Goal: Task Accomplishment & Management: Complete application form

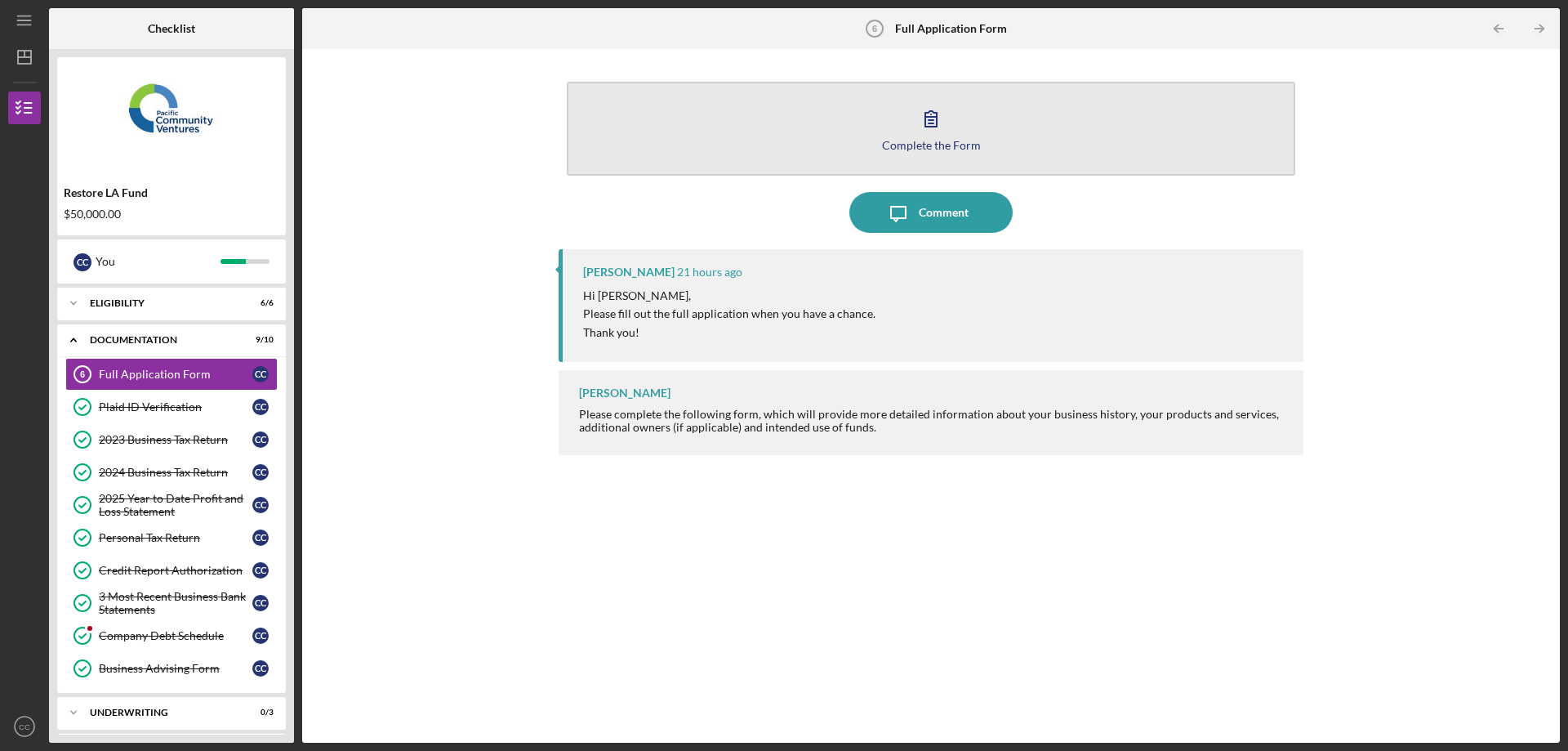
click at [950, 141] on div "Complete the Form" at bounding box center [931, 144] width 99 height 12
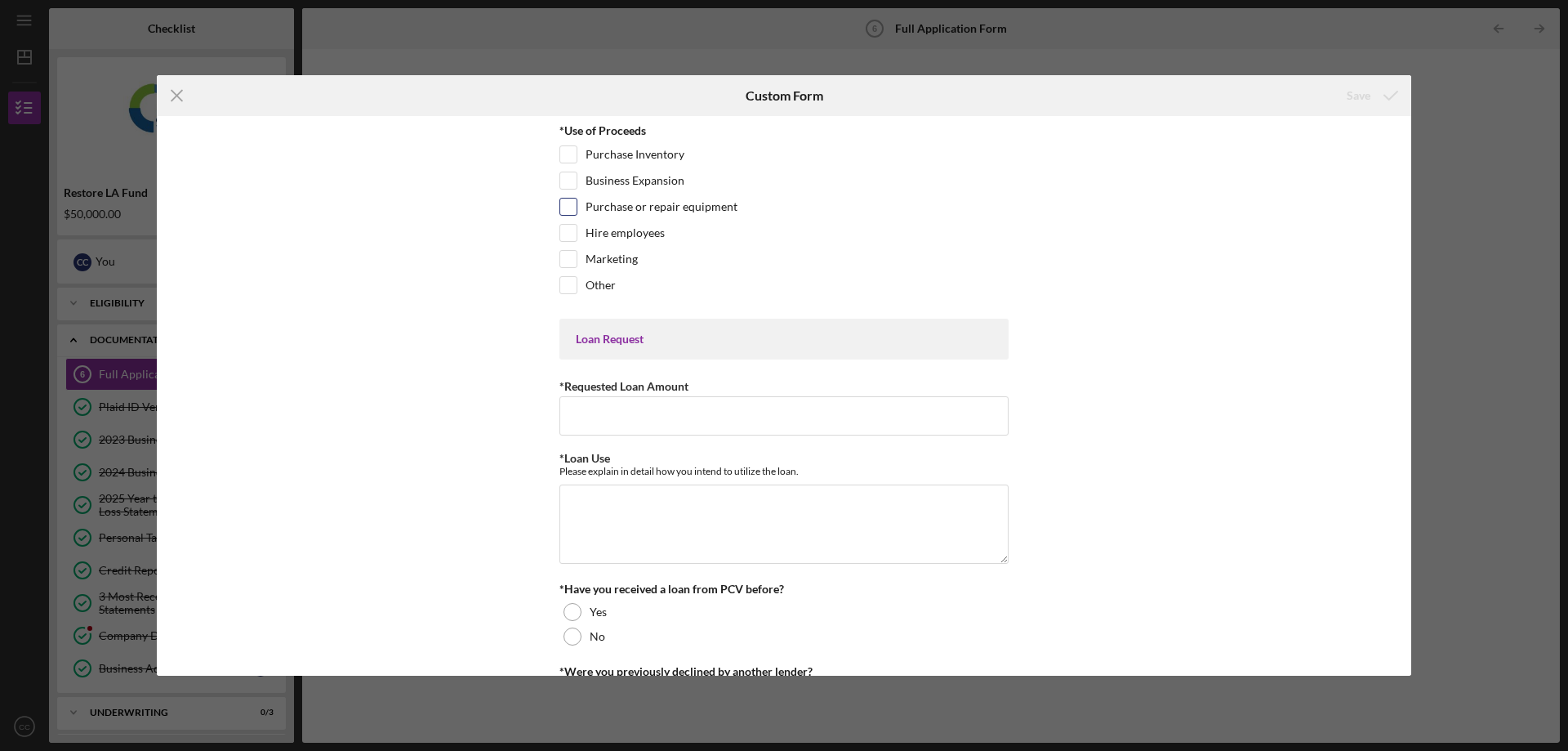
click at [566, 203] on input "Purchase or repair equipment" at bounding box center [568, 206] width 17 height 17
checkbox input "true"
click at [566, 239] on input "Hire employees" at bounding box center [568, 233] width 17 height 17
checkbox input "true"
click at [564, 184] on input "Business Expansion" at bounding box center [568, 181] width 17 height 17
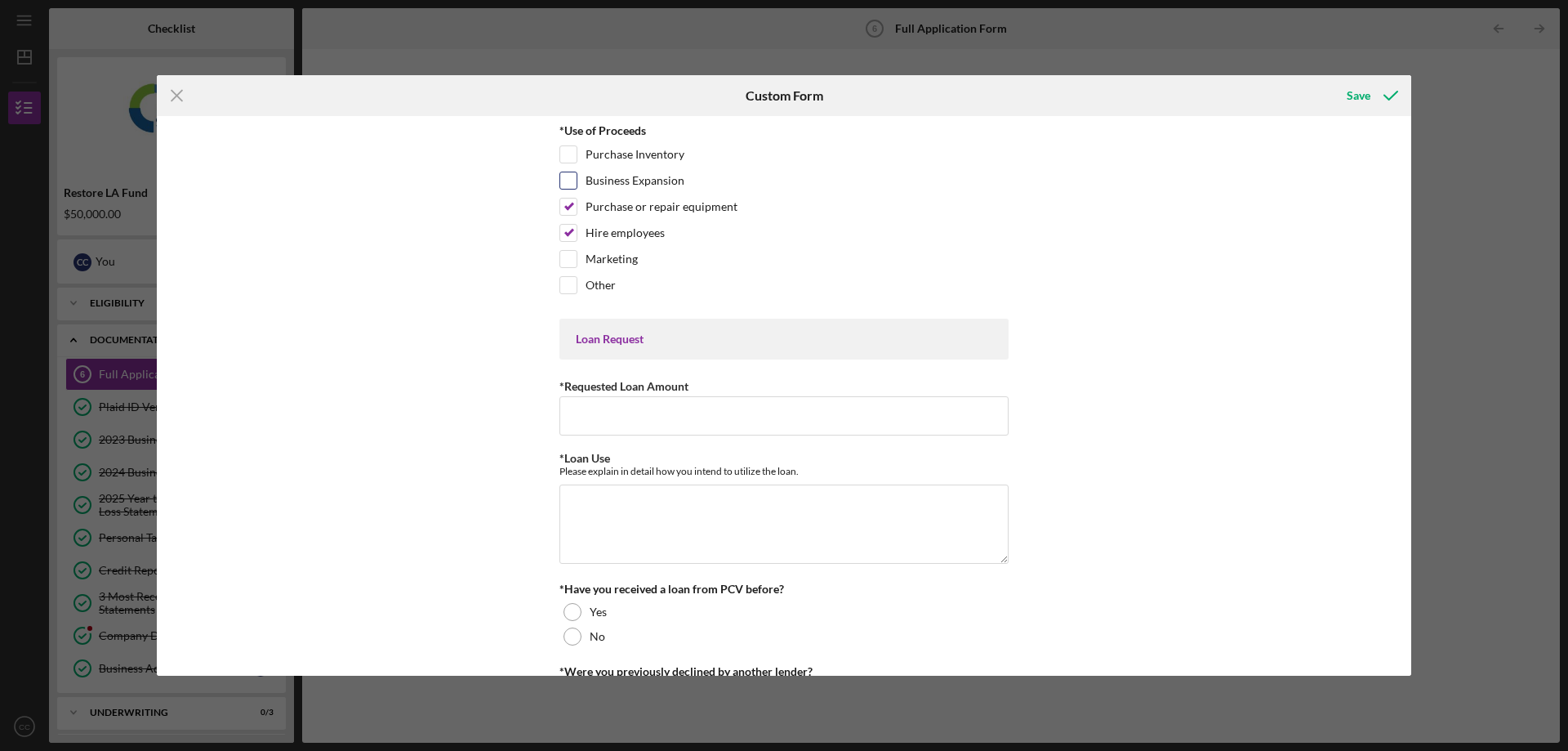
checkbox input "true"
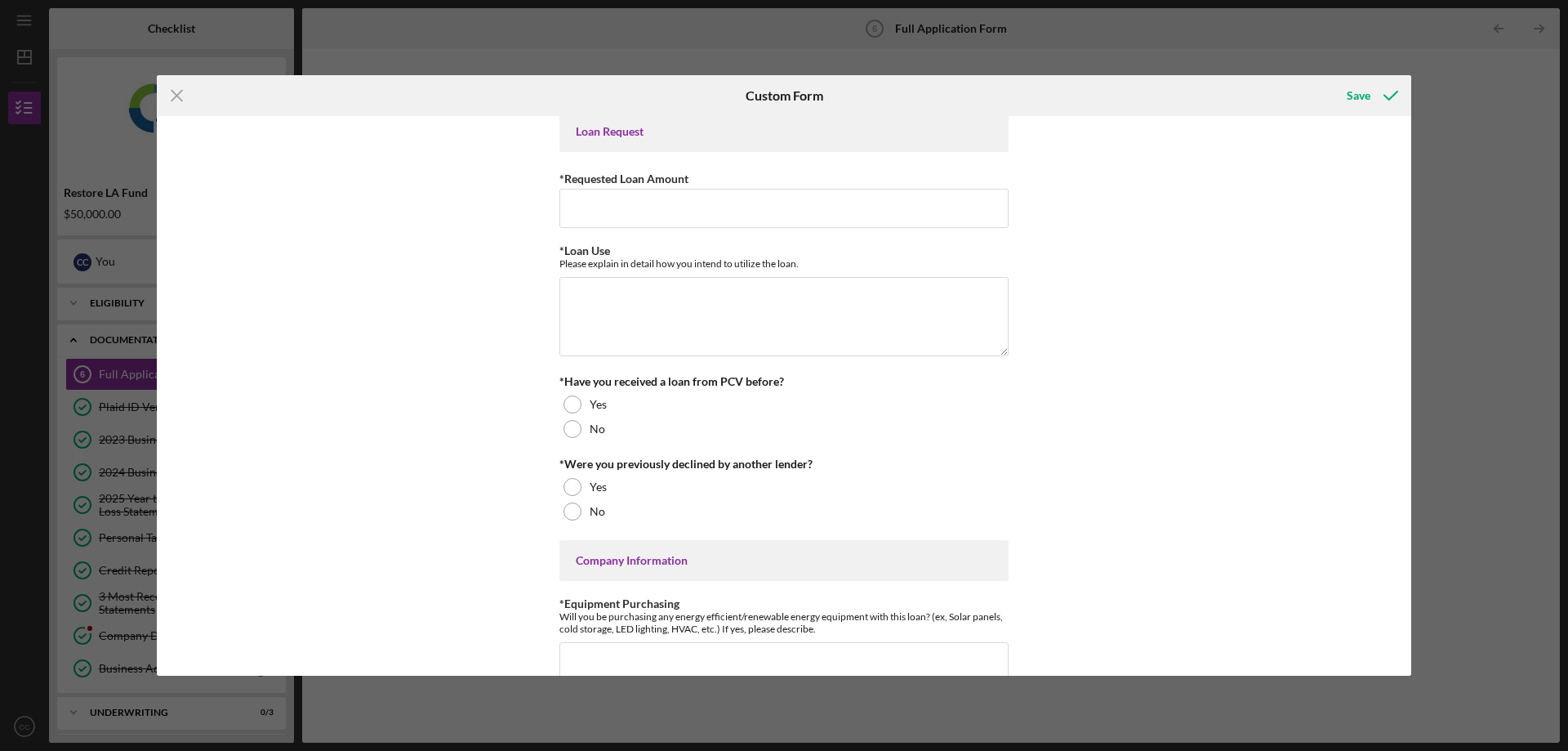
scroll to position [245, 0]
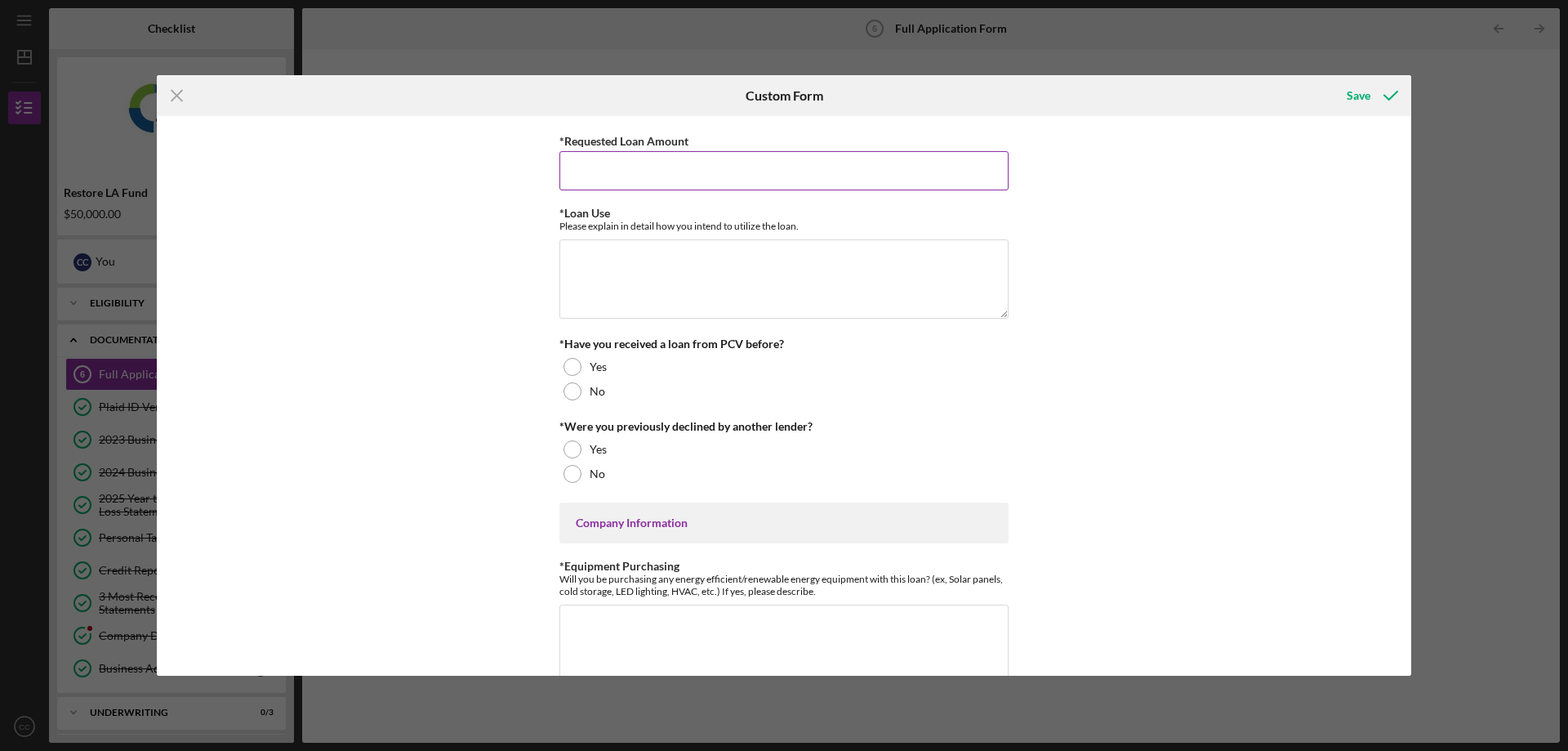
click at [786, 173] on input "*Requested Loan Amount" at bounding box center [784, 171] width 449 height 39
type input "$50,000"
click at [780, 253] on textarea "*Loan Use" at bounding box center [784, 279] width 449 height 79
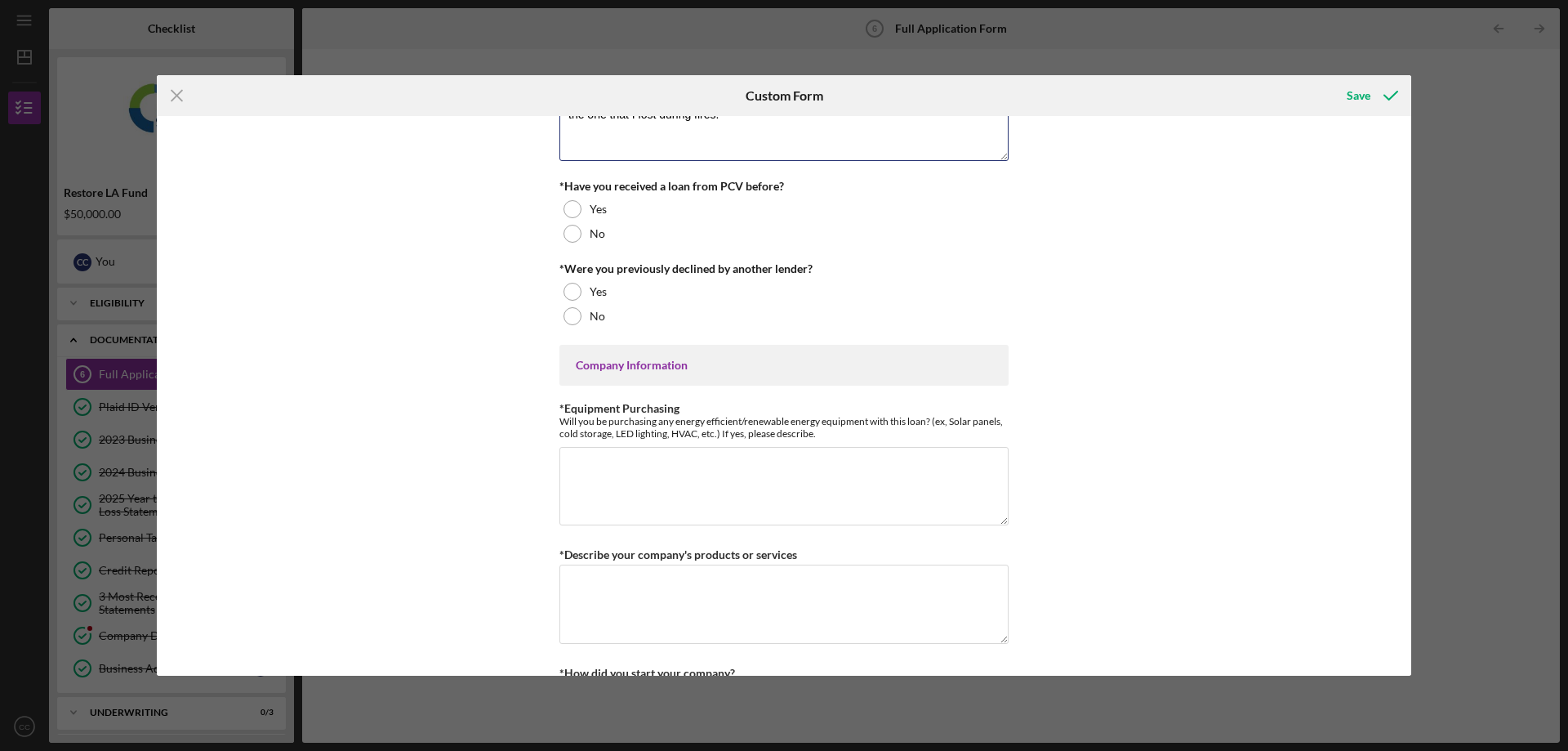
scroll to position [408, 0]
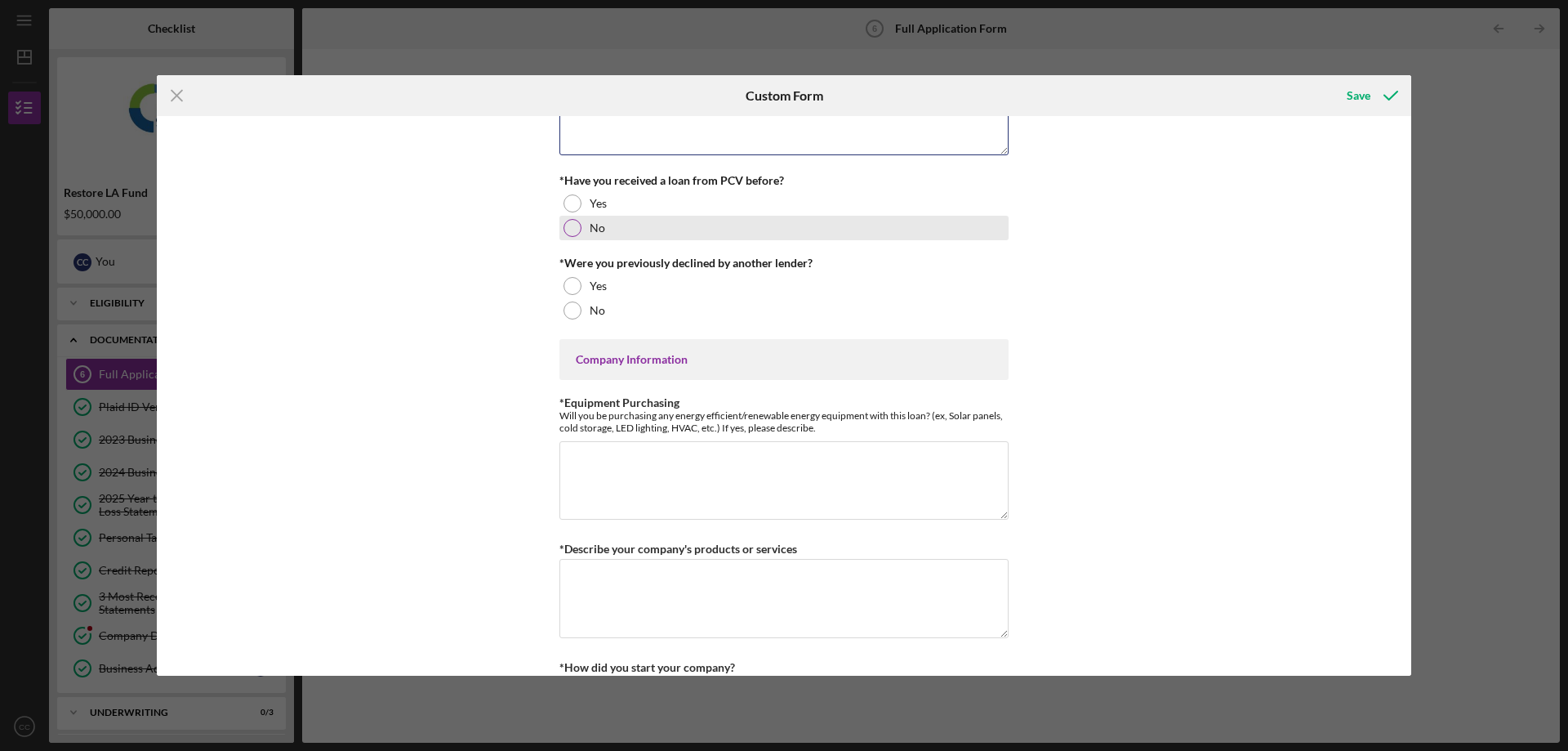
type textarea "Expansion purchase equipment and provided services for more buildings and reepl…"
click at [567, 234] on div at bounding box center [572, 228] width 18 height 18
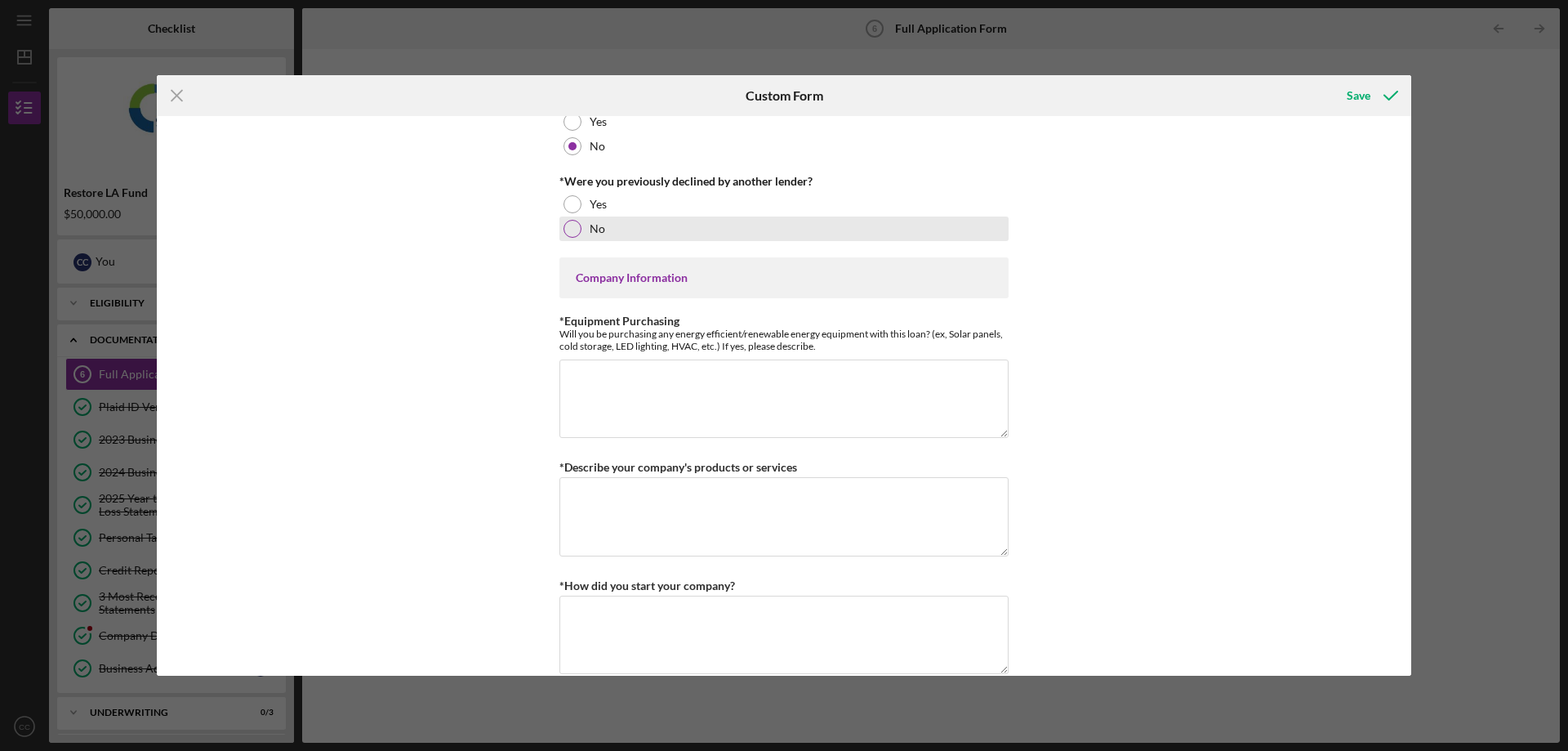
click at [573, 231] on div at bounding box center [572, 229] width 18 height 18
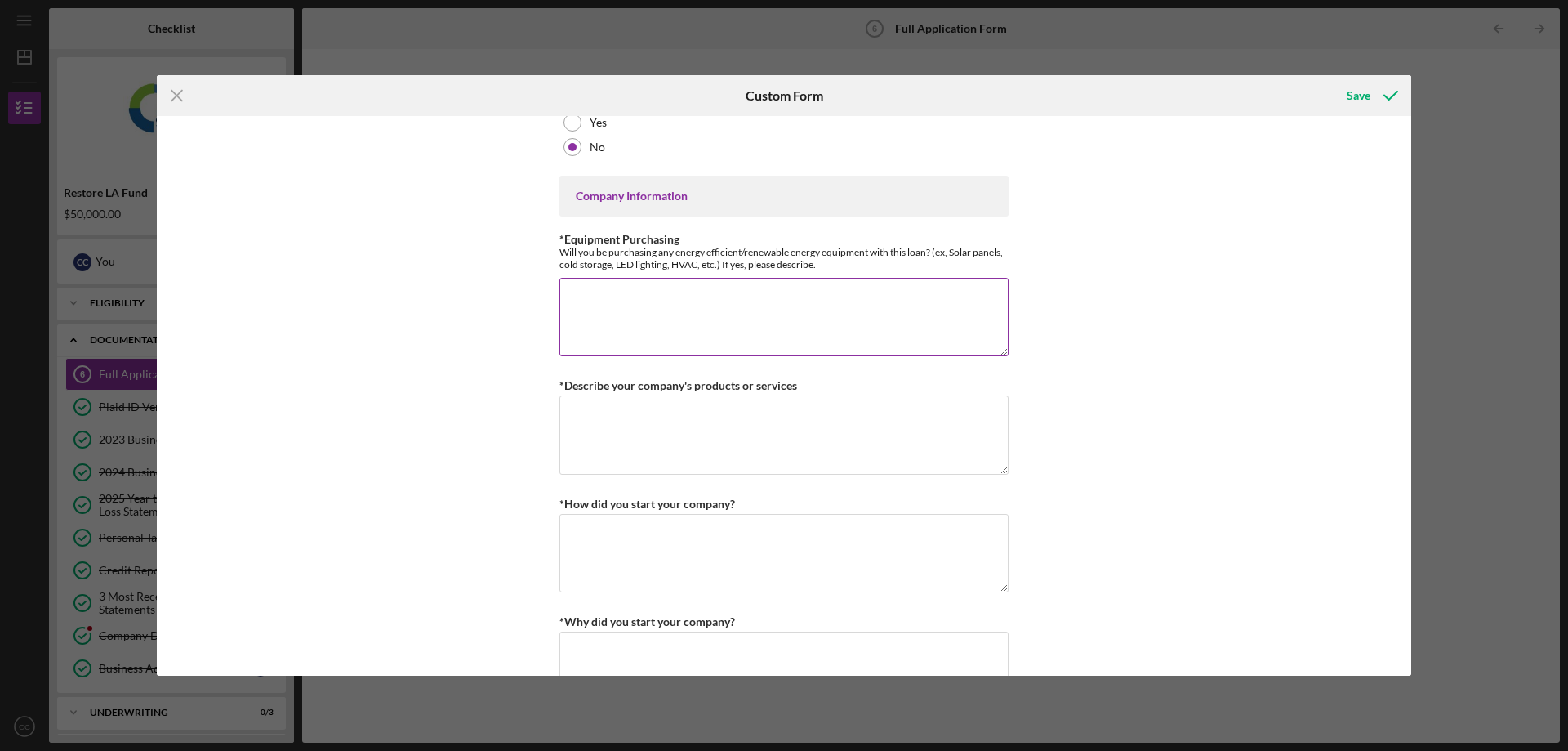
click at [863, 291] on textarea "*Equipment Purchasing" at bounding box center [784, 317] width 449 height 79
type textarea "Power wash, buffer tools"
click at [861, 434] on textarea "*Describe your company's products or services" at bounding box center [784, 435] width 449 height 79
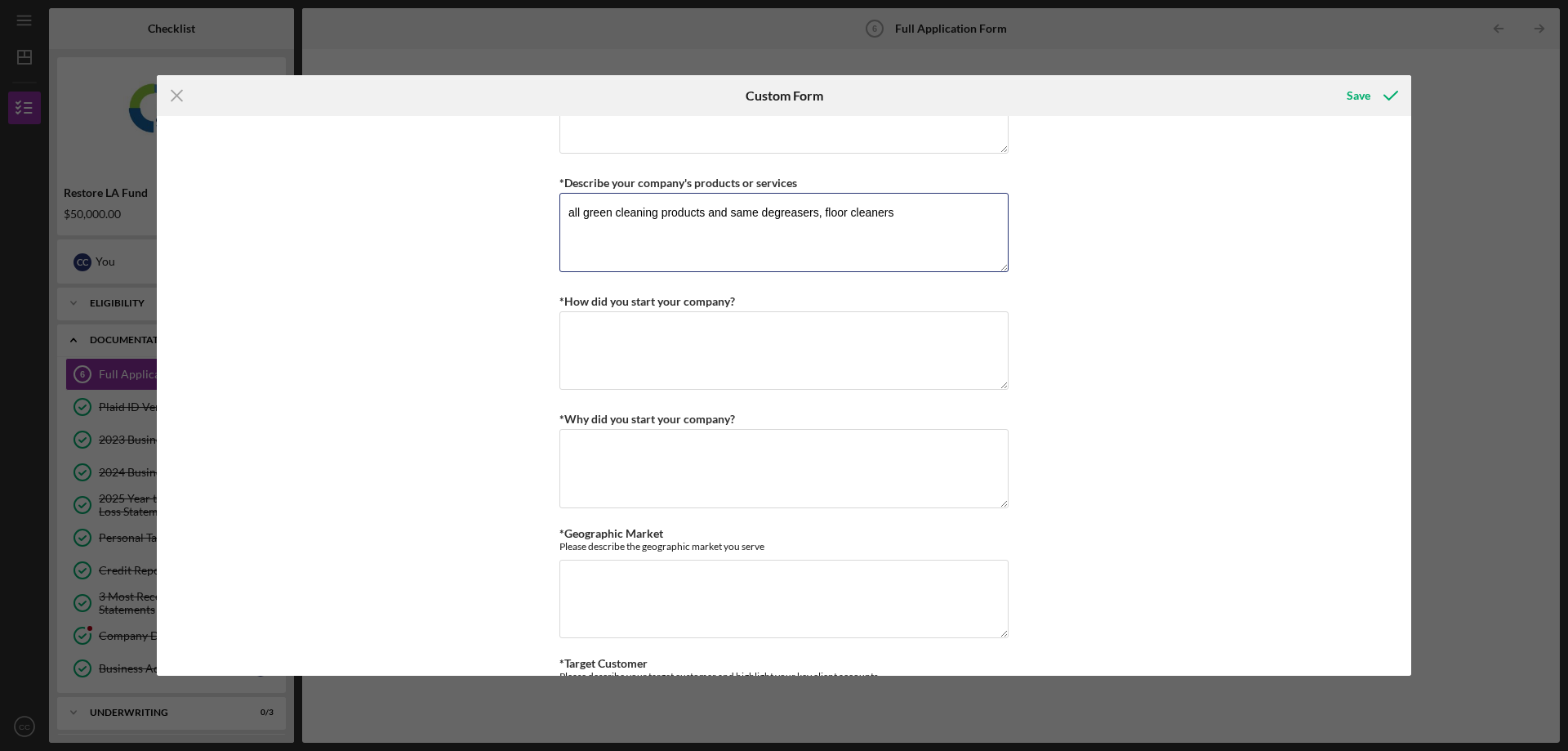
scroll to position [817, 0]
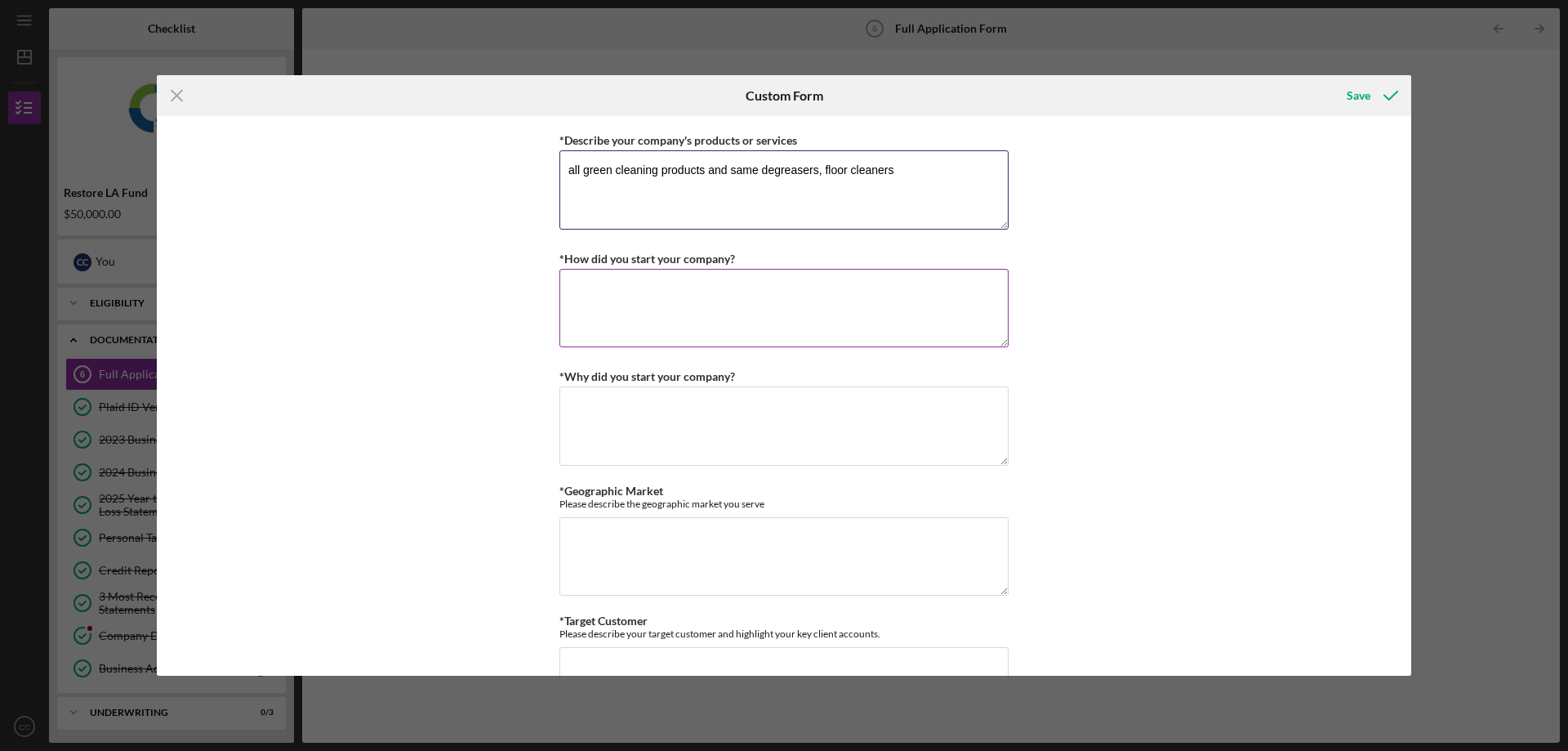
type textarea "all green cleaning products and same degreasers, floor cleaners"
click at [778, 296] on textarea "*How did you start your company?" at bounding box center [784, 308] width 449 height 79
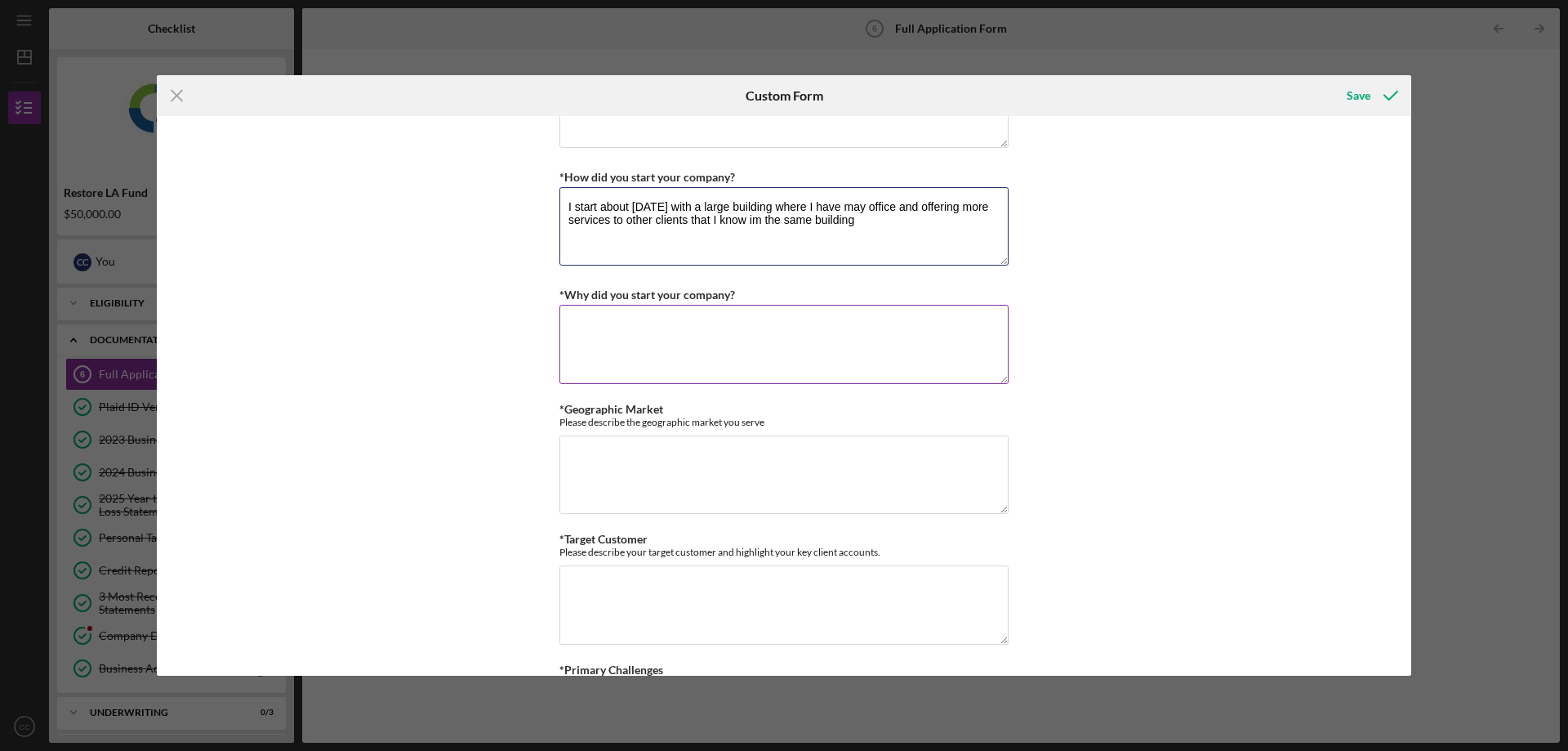
type textarea "I start about [DATE] with a large building where I have may office and offering…"
click at [791, 336] on textarea "*Why did you start your company?" at bounding box center [784, 344] width 449 height 79
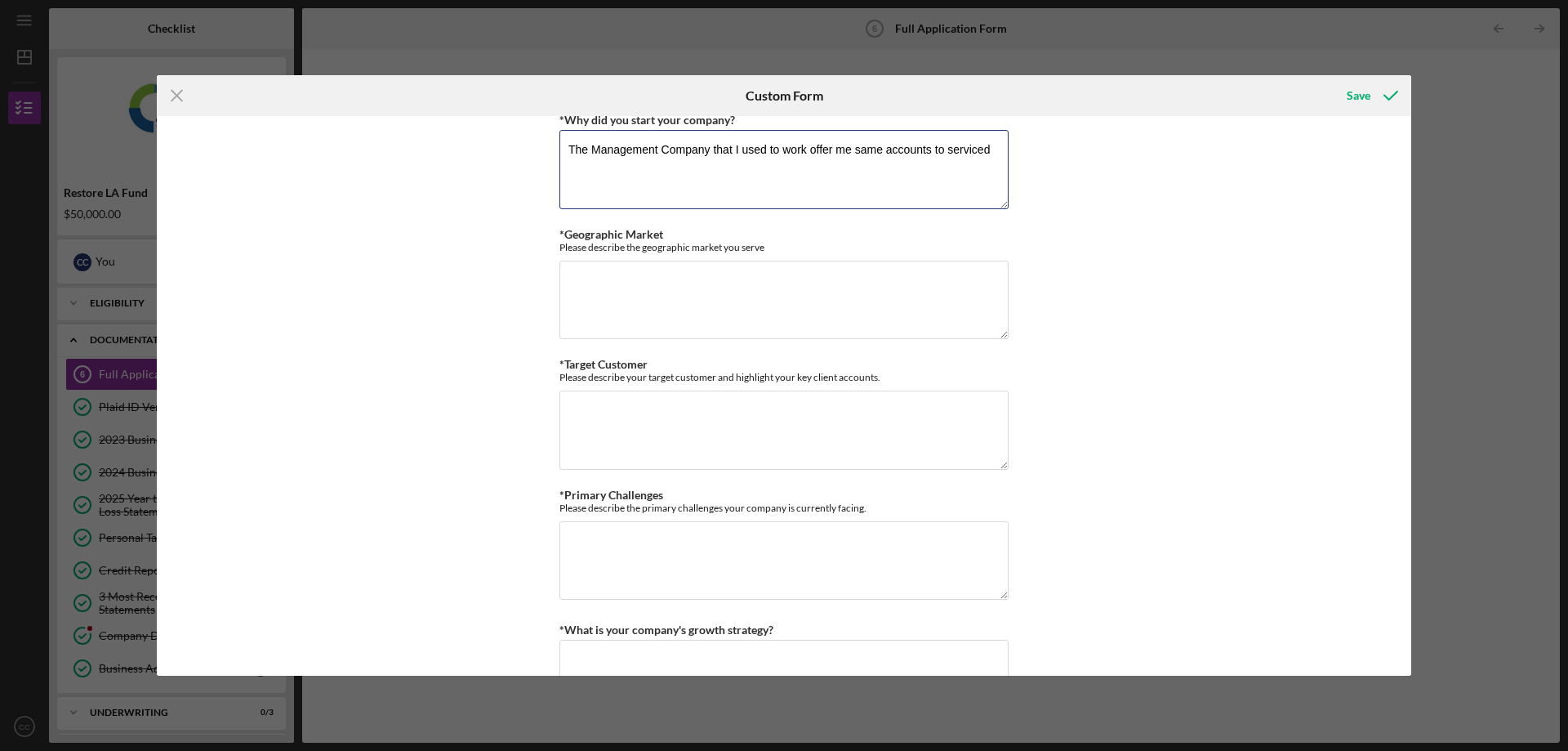
scroll to position [1144, 0]
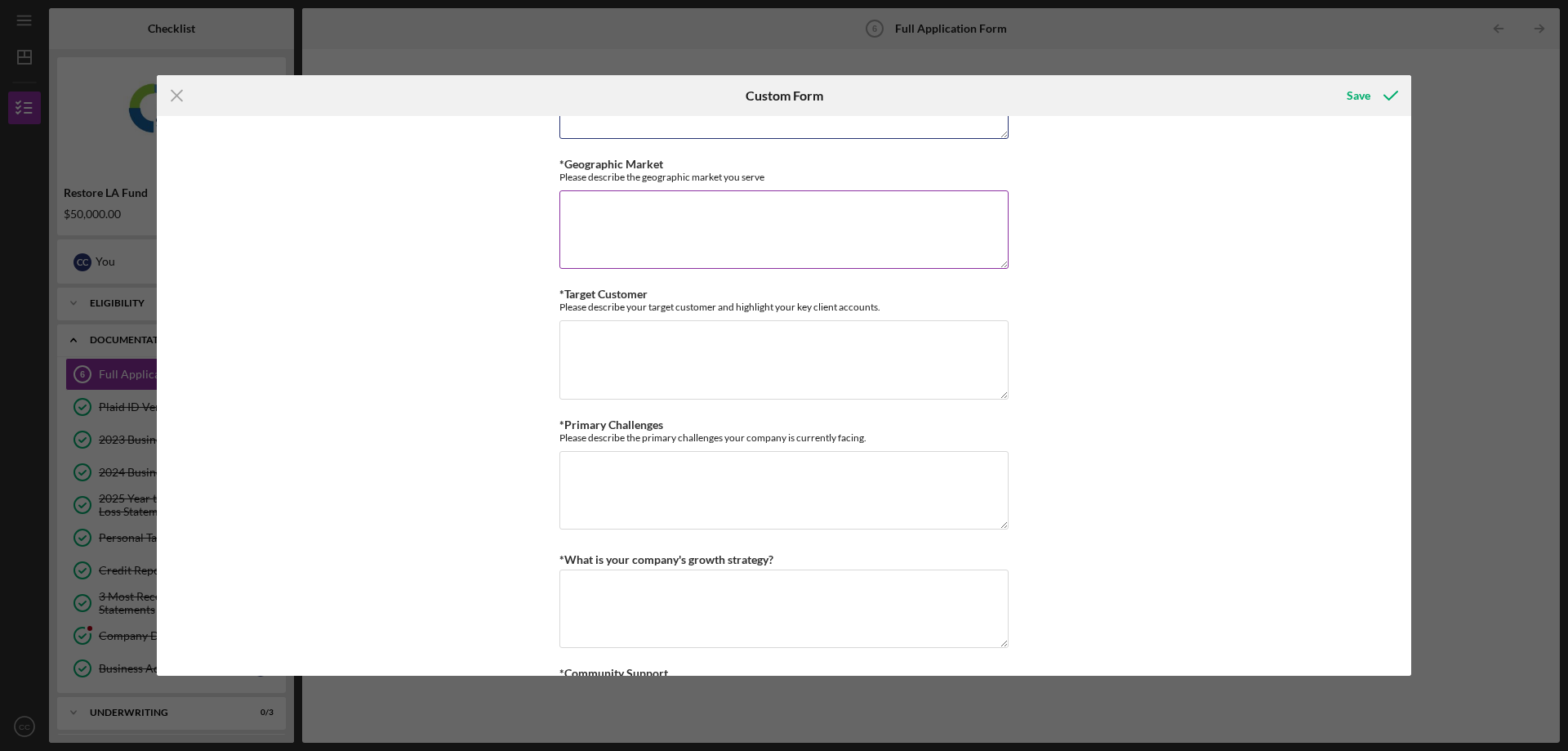
type textarea "The Management Company that I used to work offer me same accounts to serviced"
click at [844, 226] on textarea "*Geographic Market" at bounding box center [784, 230] width 449 height 79
type textarea "West side"
click at [867, 356] on textarea "*Target Customer" at bounding box center [784, 359] width 449 height 79
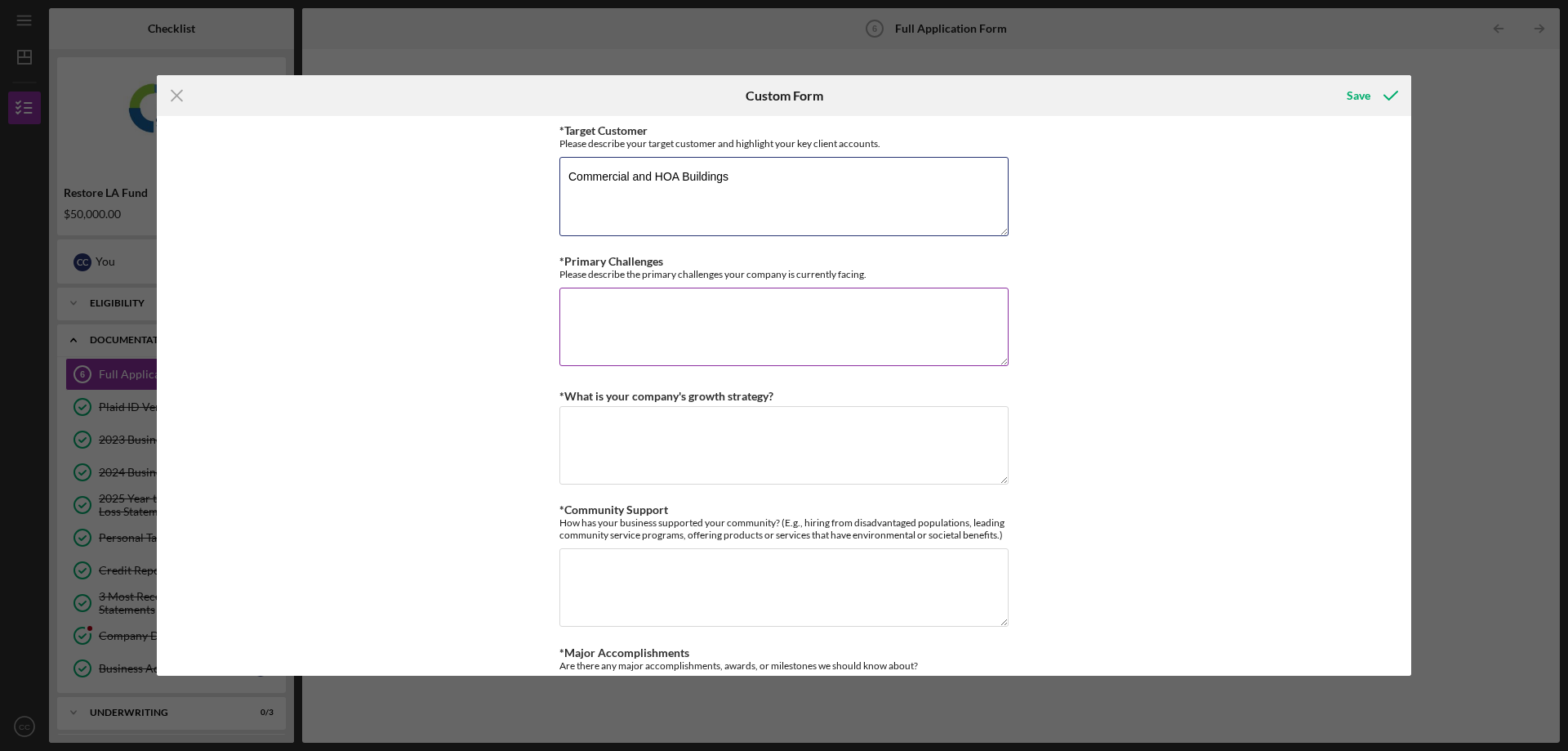
type textarea "Commercial and HOA Buildings"
click at [868, 324] on textarea "*Primary Challenges" at bounding box center [784, 327] width 449 height 79
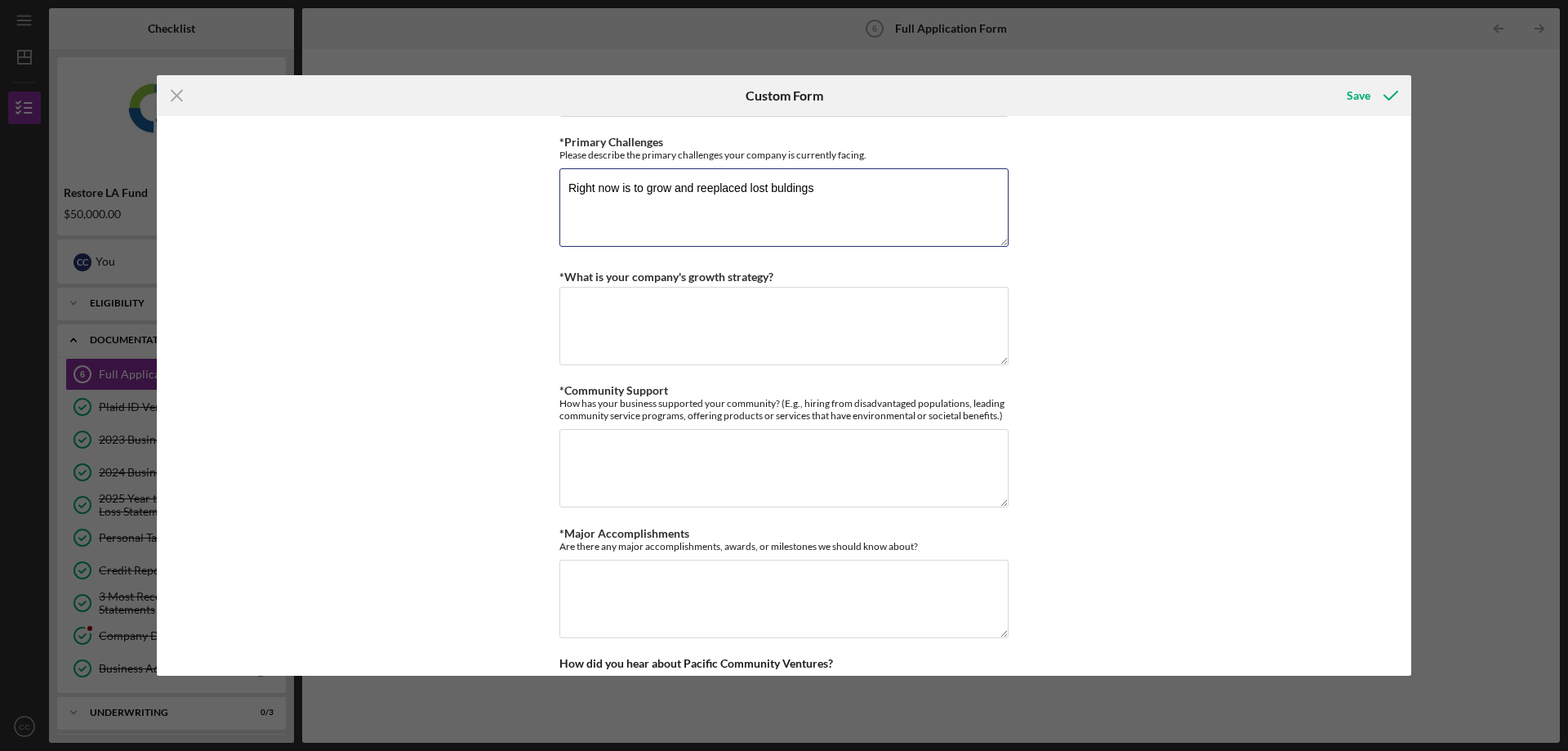
scroll to position [1471, 0]
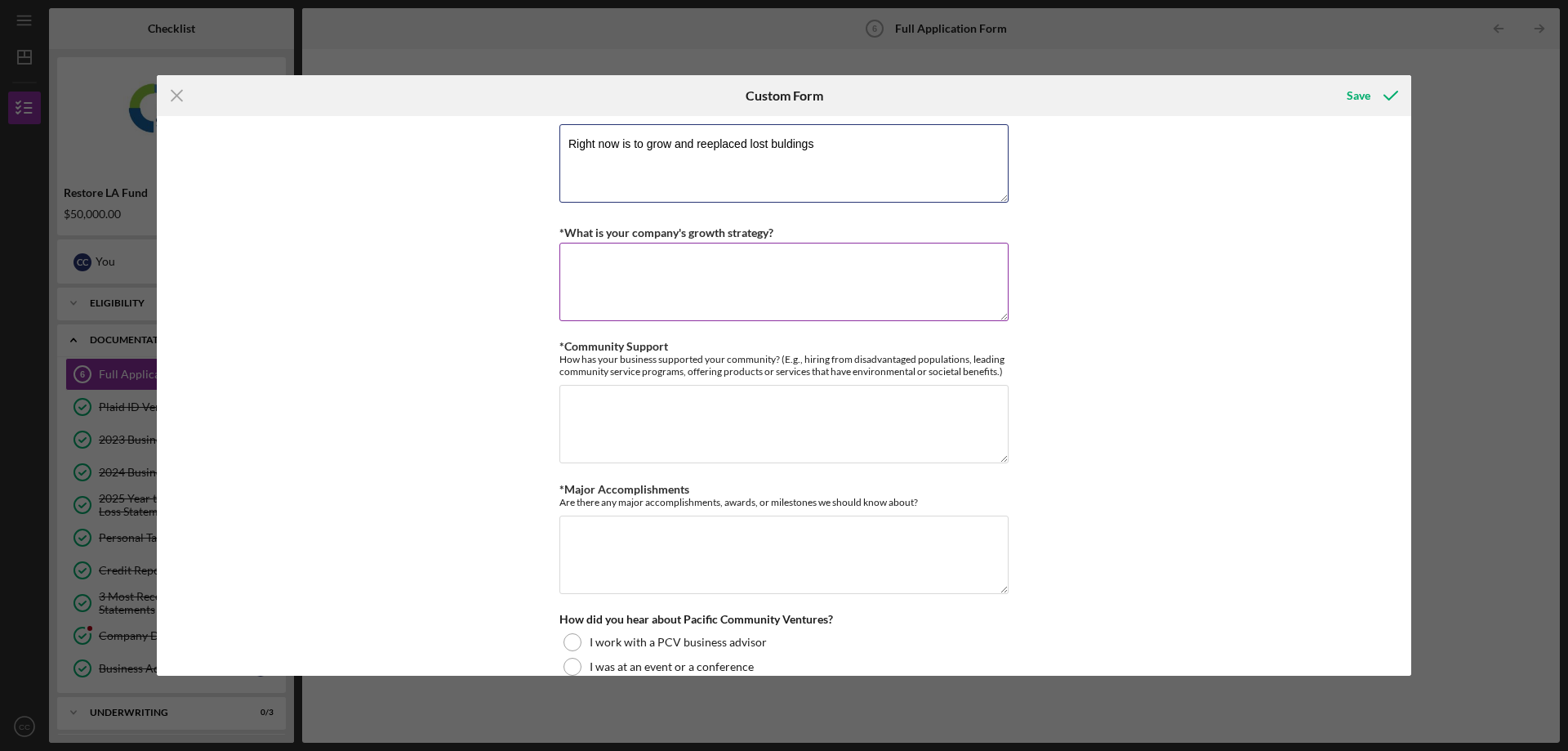
type textarea "Right now is to grow and reeplaced lost buldings"
click at [876, 279] on textarea "*What is your company's growth strategy?" at bounding box center [784, 282] width 449 height 79
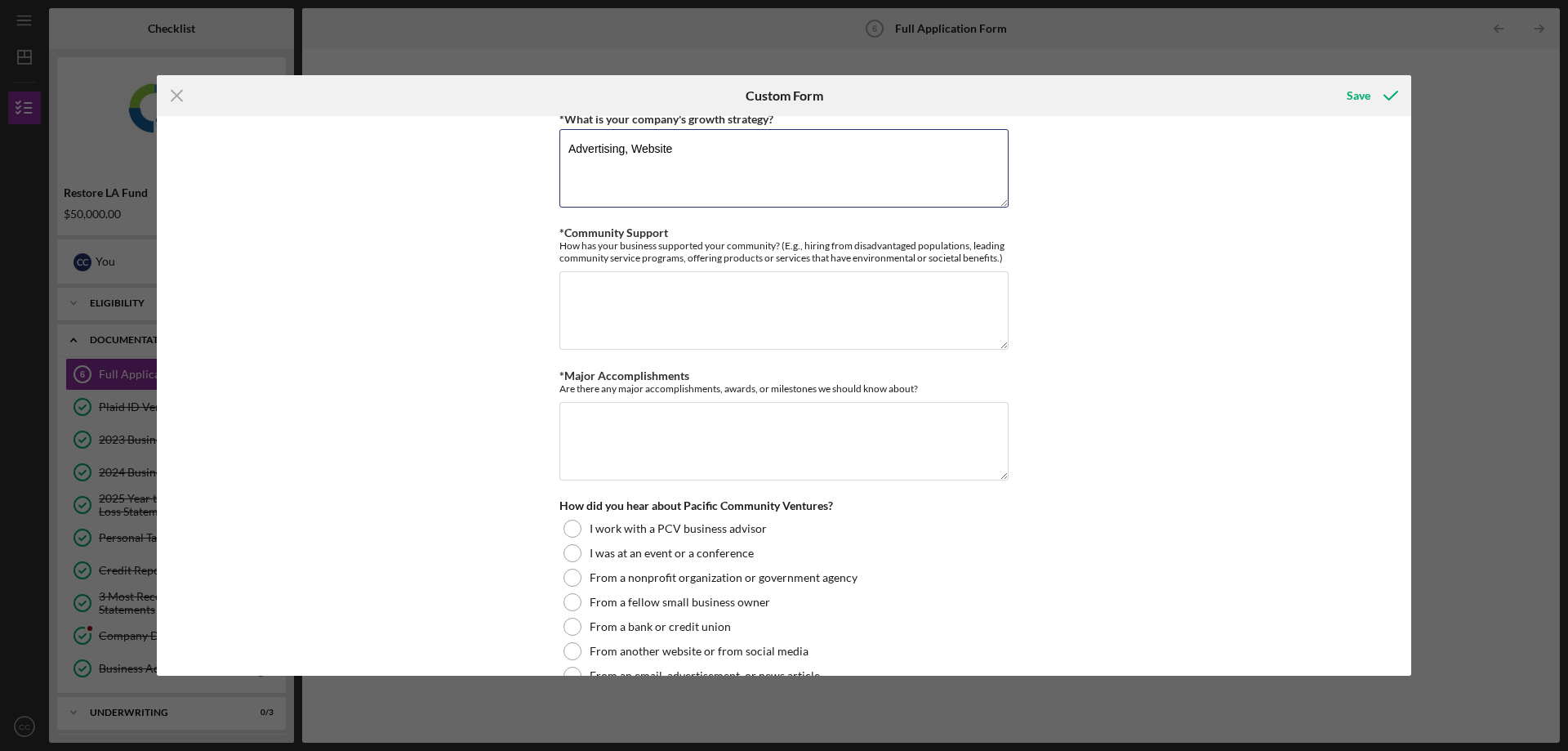
scroll to position [1634, 0]
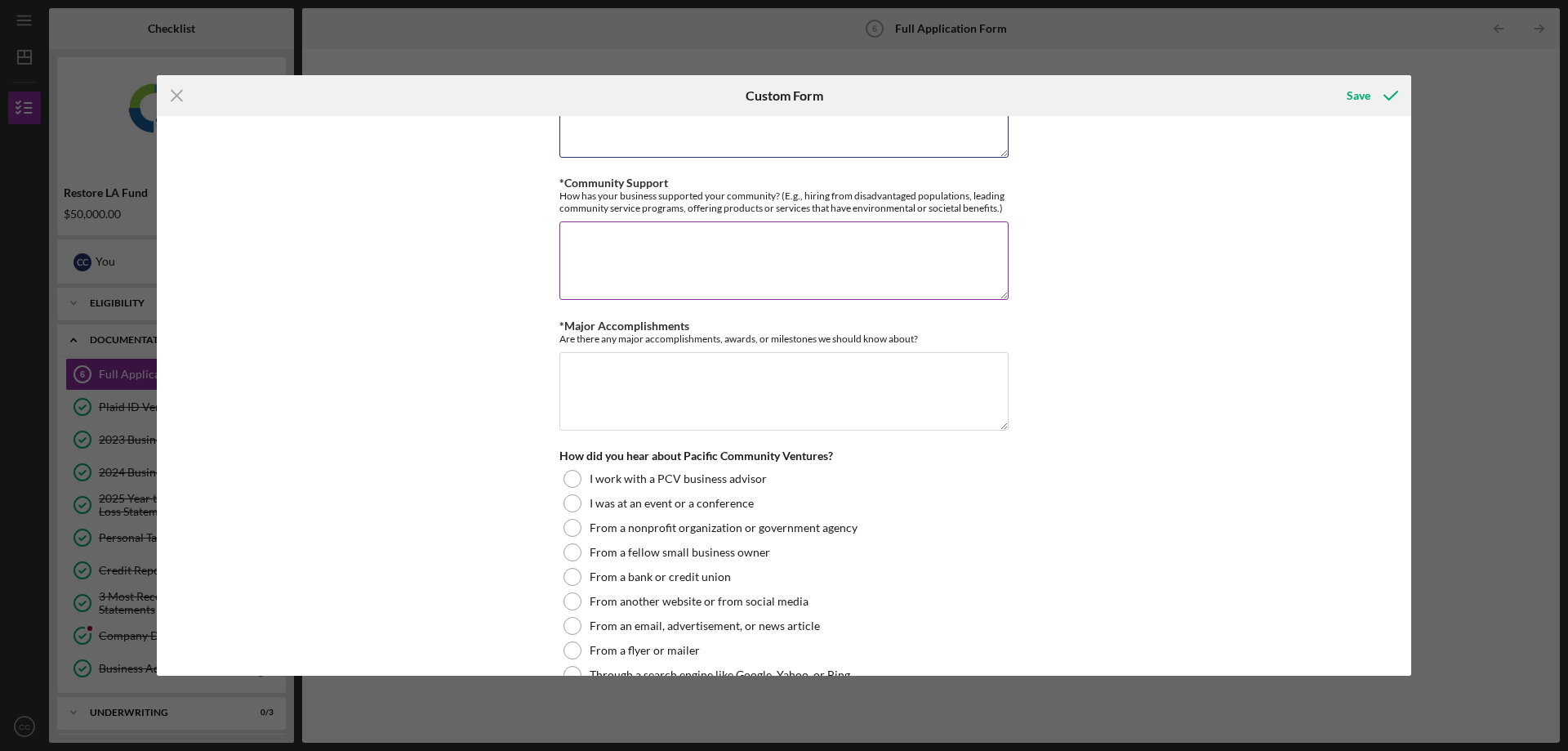
type textarea "Advertising, Website"
click at [899, 262] on textarea "*Community Support" at bounding box center [784, 261] width 449 height 79
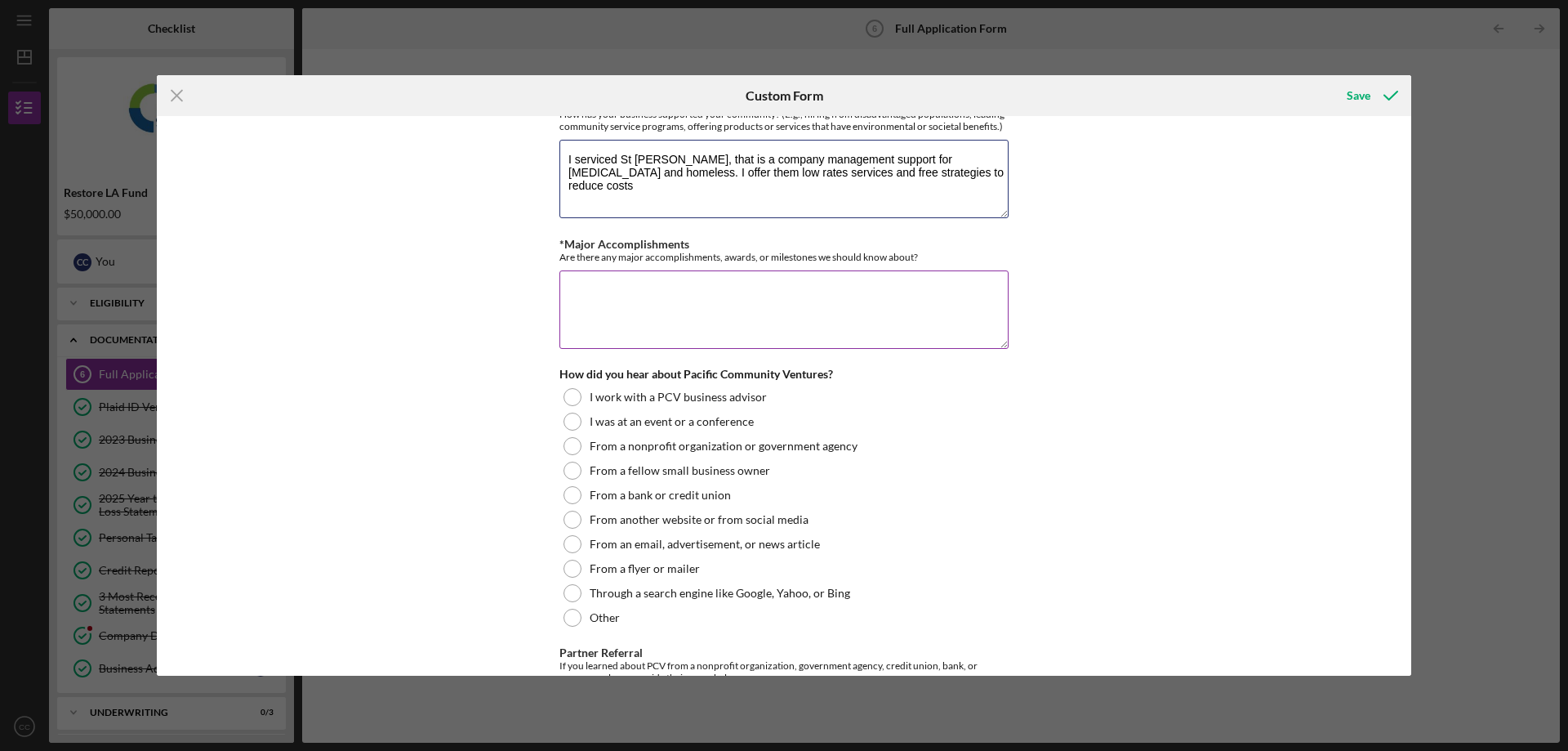
type textarea "I serviced St [PERSON_NAME], that is a company management support for [MEDICAL_…"
click at [821, 308] on textarea "*Major Accomplishments" at bounding box center [784, 309] width 449 height 79
type textarea "I not only offer cleaning service I also help on management and repairs with ou…"
click at [1131, 280] on div "*Use of Proceeds Purchase Inventory Business Expansion Purchase or repair equip…" at bounding box center [784, 396] width 1254 height 560
drag, startPoint x: 564, startPoint y: 280, endPoint x: 936, endPoint y: 325, distance: 374.7
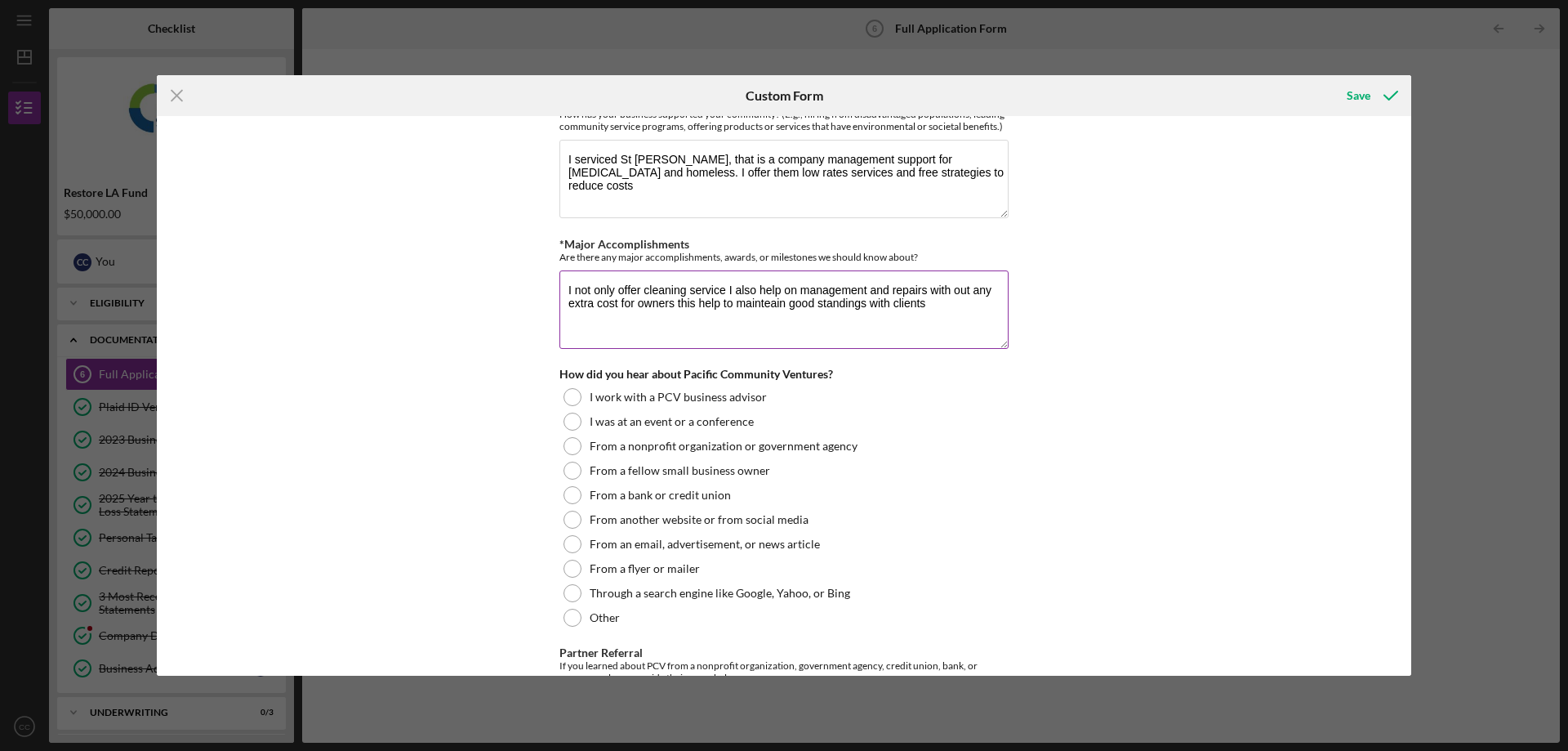
click at [936, 325] on textarea "I not only offer cleaning service I also help on management and repairs with ou…" at bounding box center [784, 309] width 449 height 79
click at [1010, 478] on div "*Use of Proceeds Purchase Inventory Business Expansion Purchase or repair equip…" at bounding box center [784, 396] width 1254 height 560
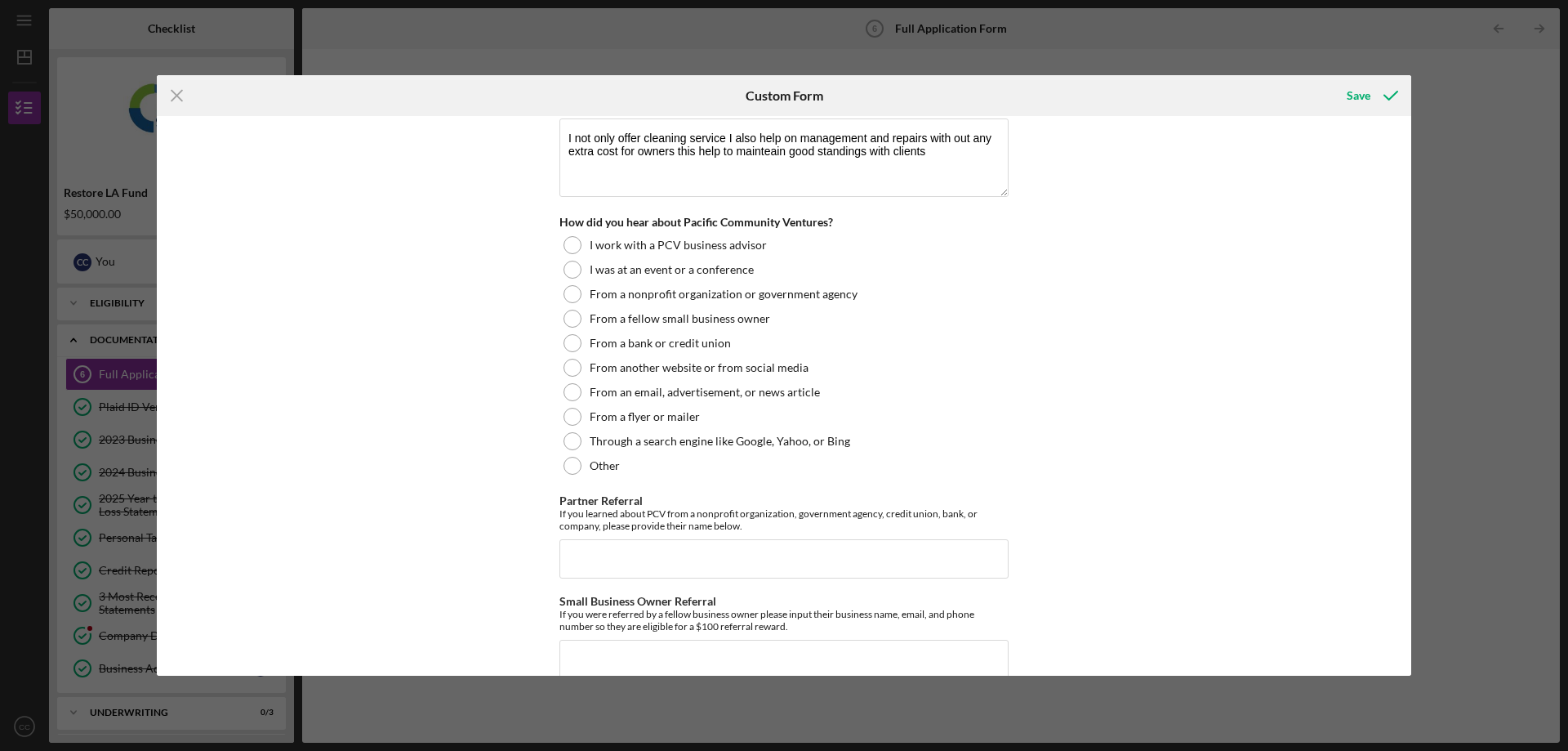
scroll to position [1879, 0]
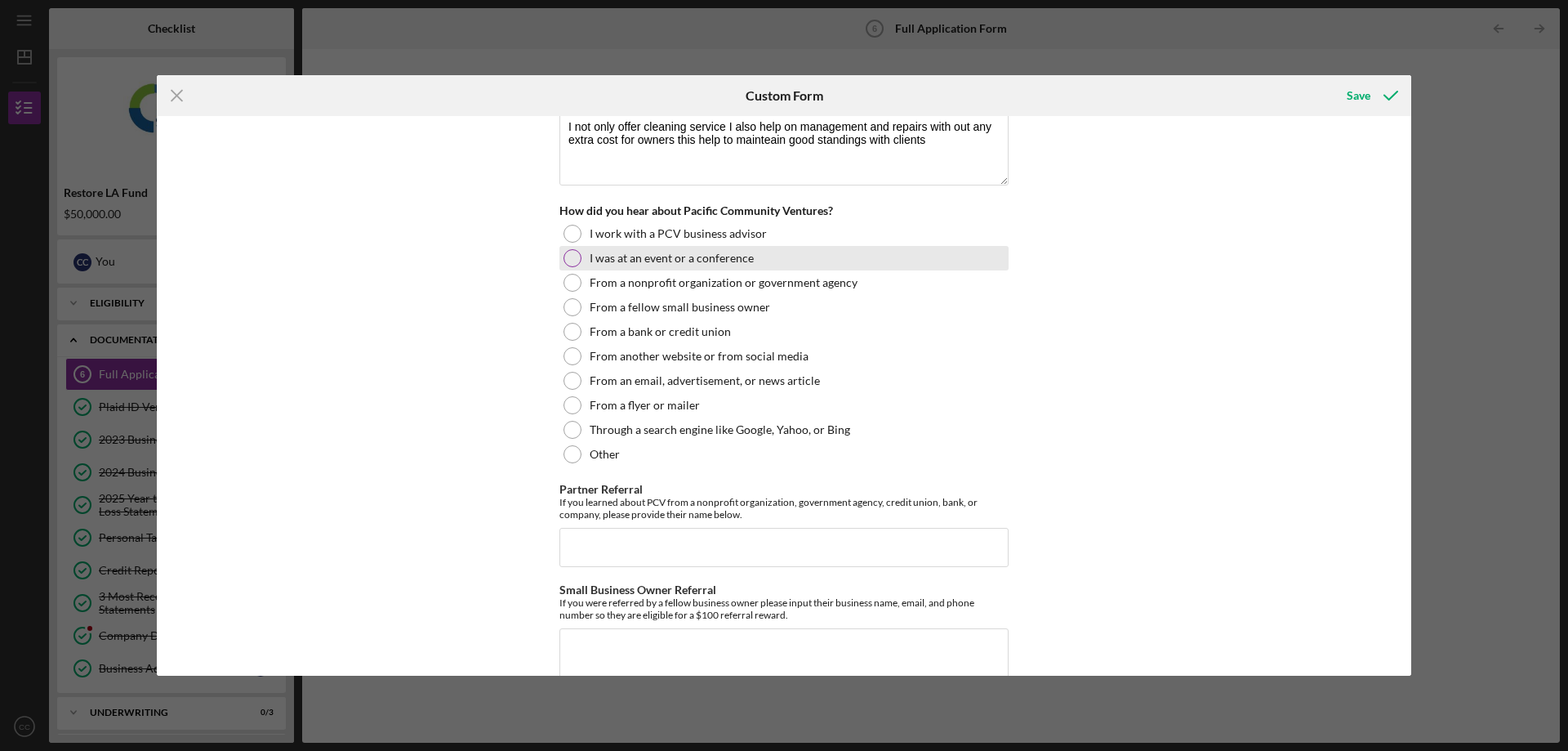
click at [575, 258] on div at bounding box center [572, 258] width 18 height 18
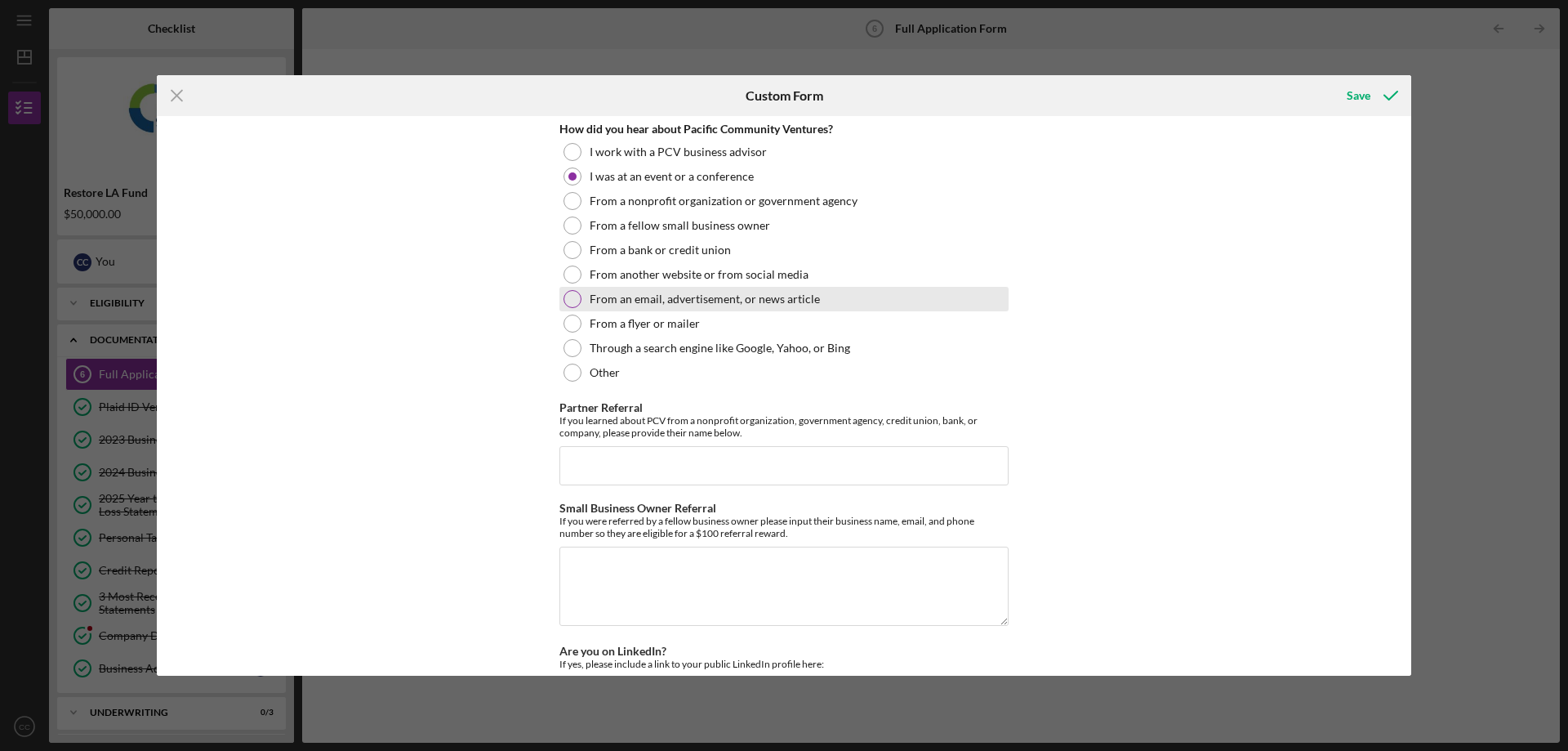
click at [568, 295] on div at bounding box center [572, 298] width 18 height 18
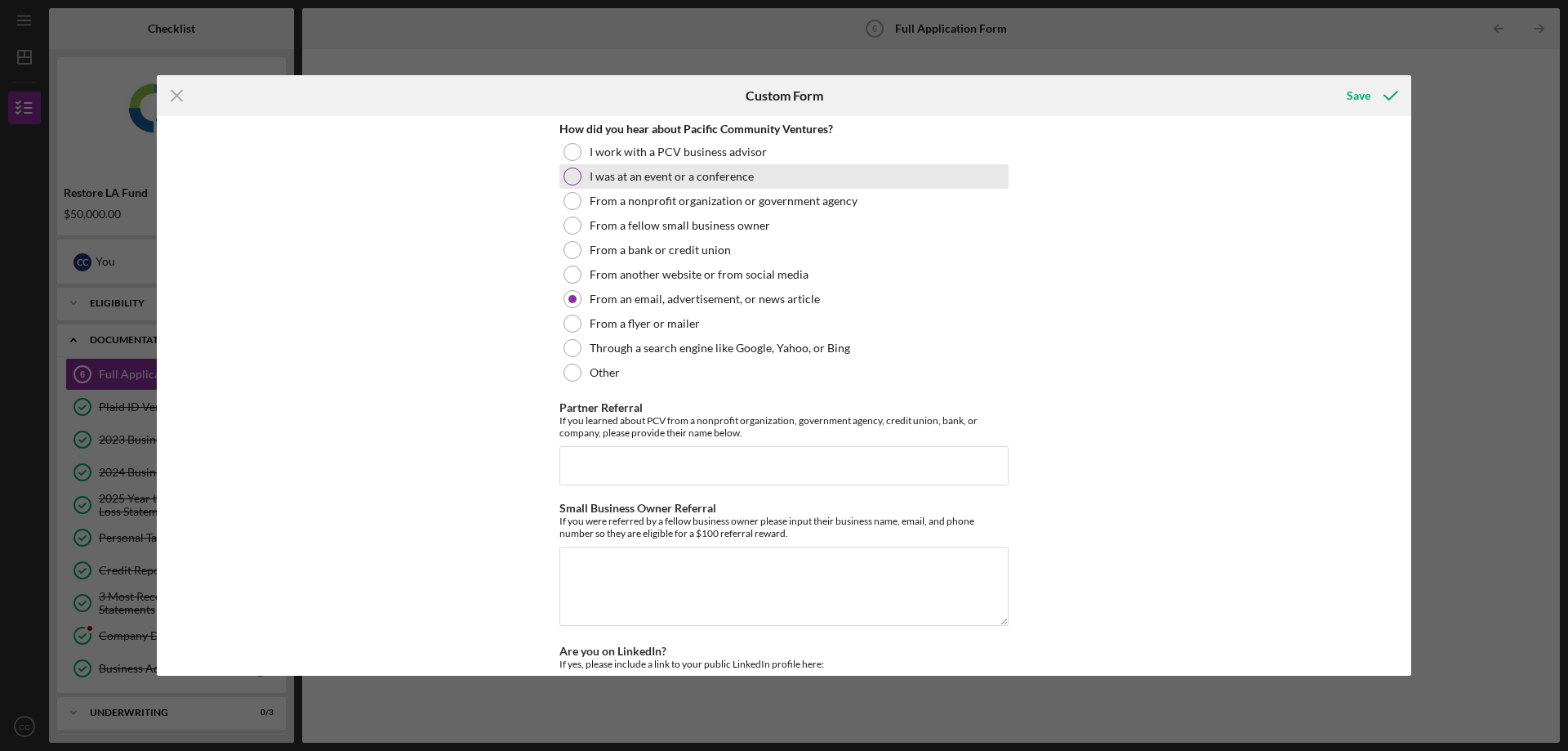
click at [574, 175] on div at bounding box center [572, 177] width 18 height 18
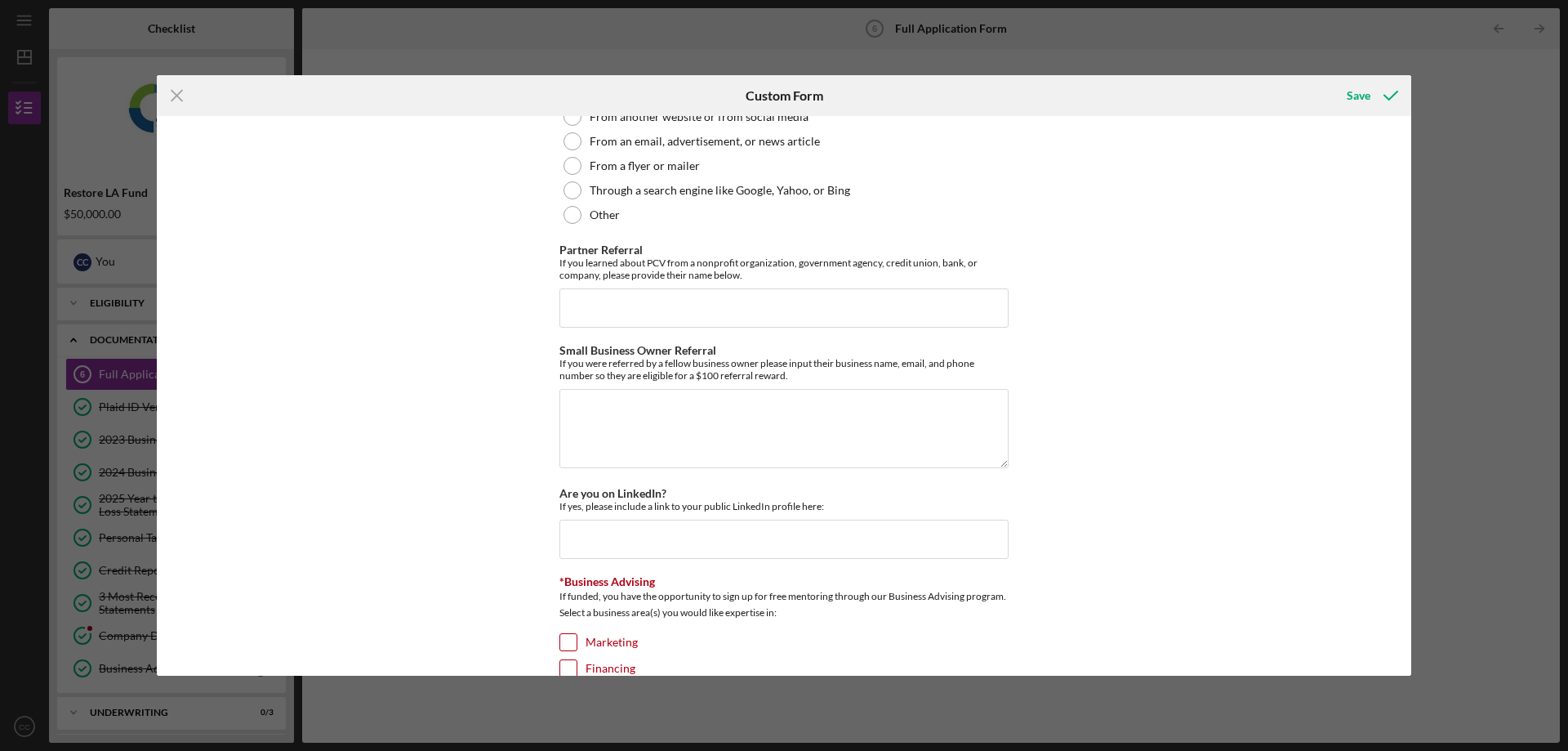
scroll to position [2124, 0]
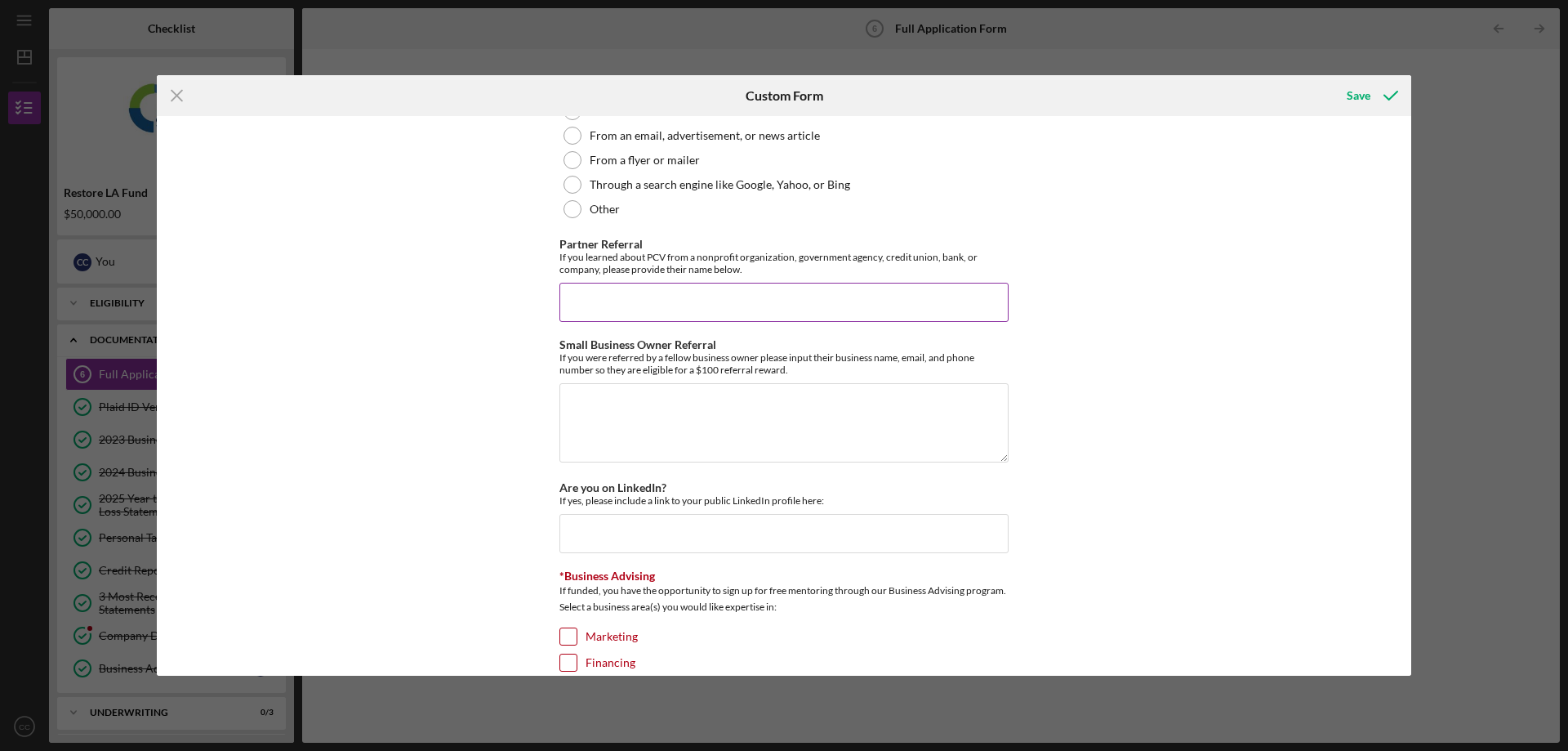
click at [816, 288] on input "Partner Referral" at bounding box center [784, 302] width 449 height 39
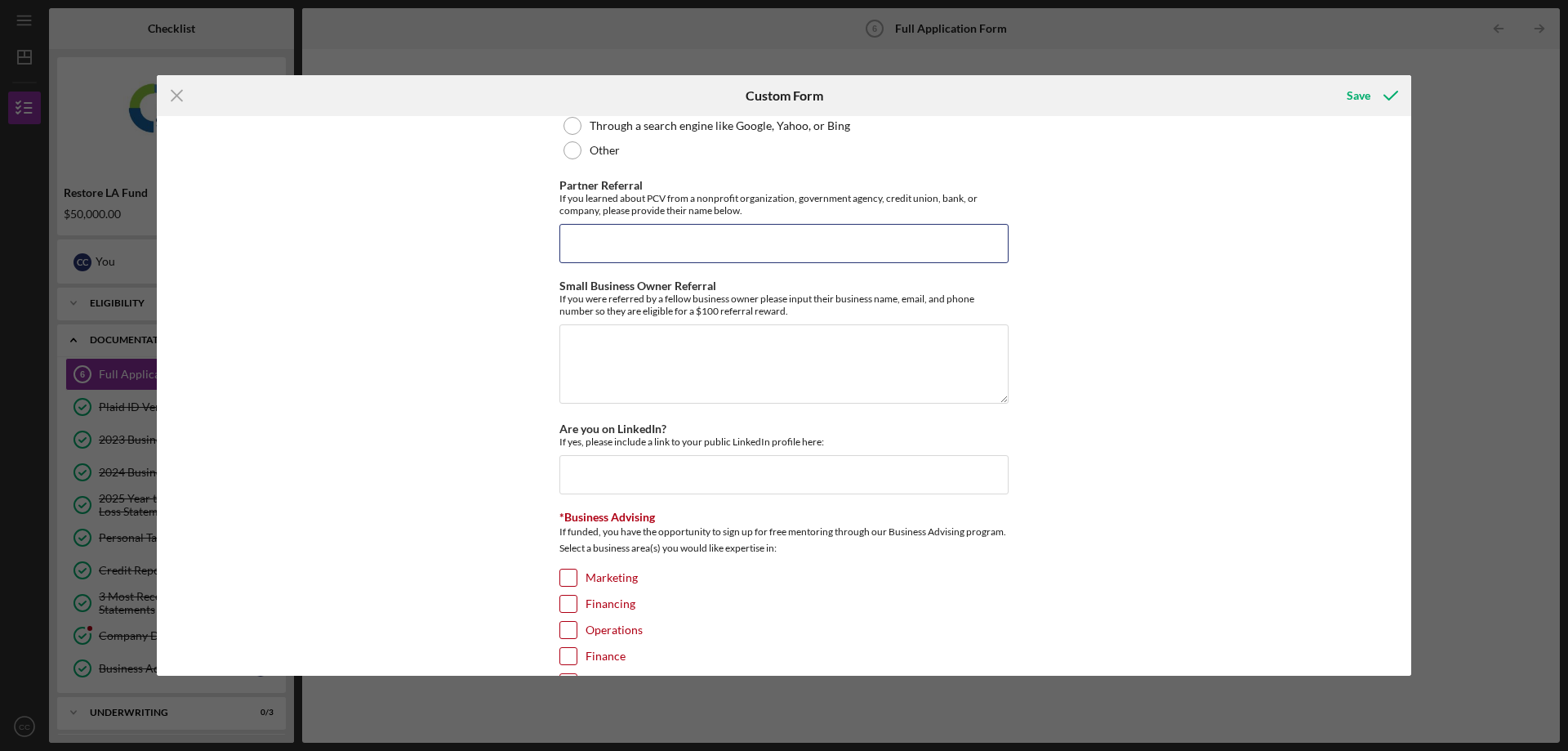
scroll to position [2206, 0]
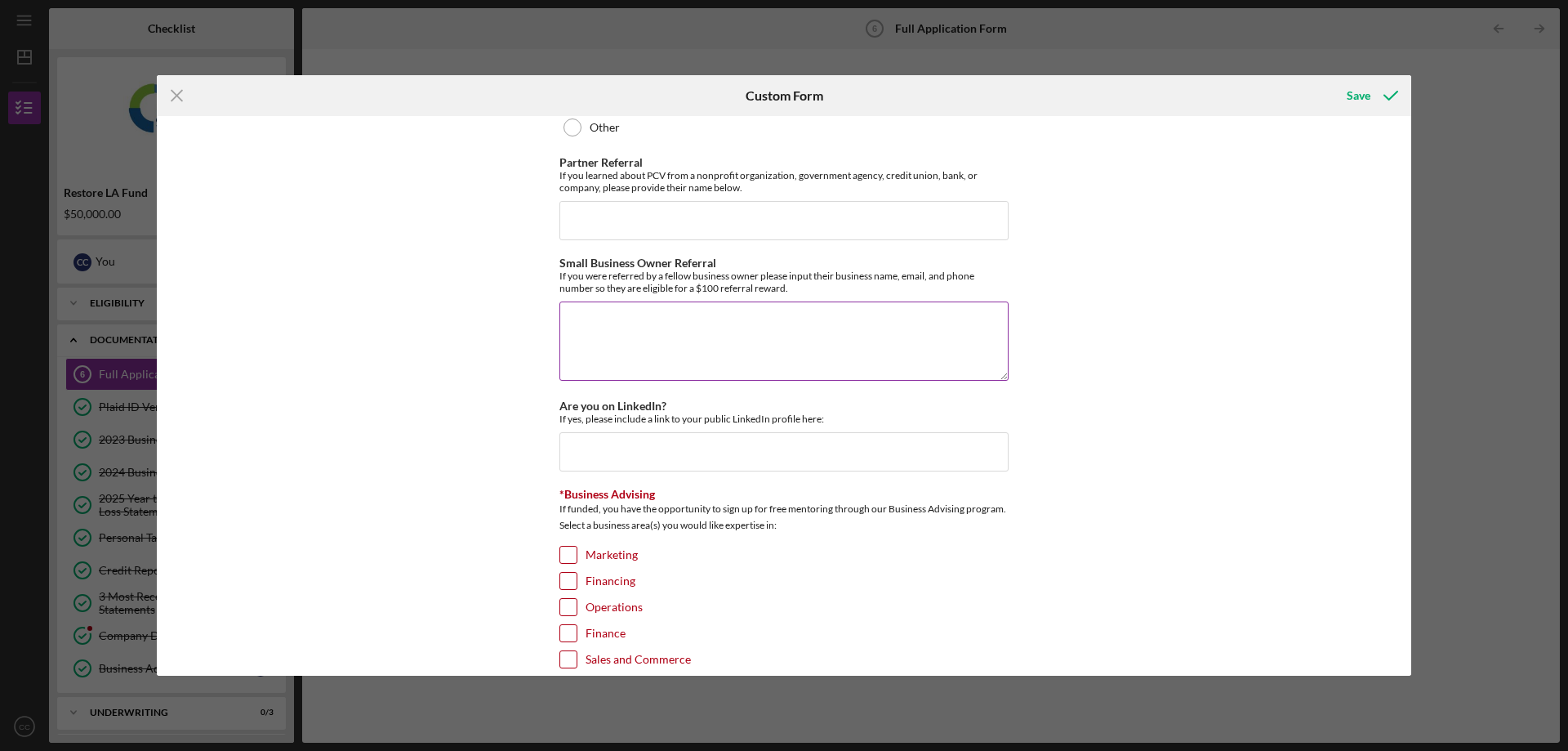
click at [908, 324] on textarea "Small Business Owner Referral" at bounding box center [784, 341] width 449 height 79
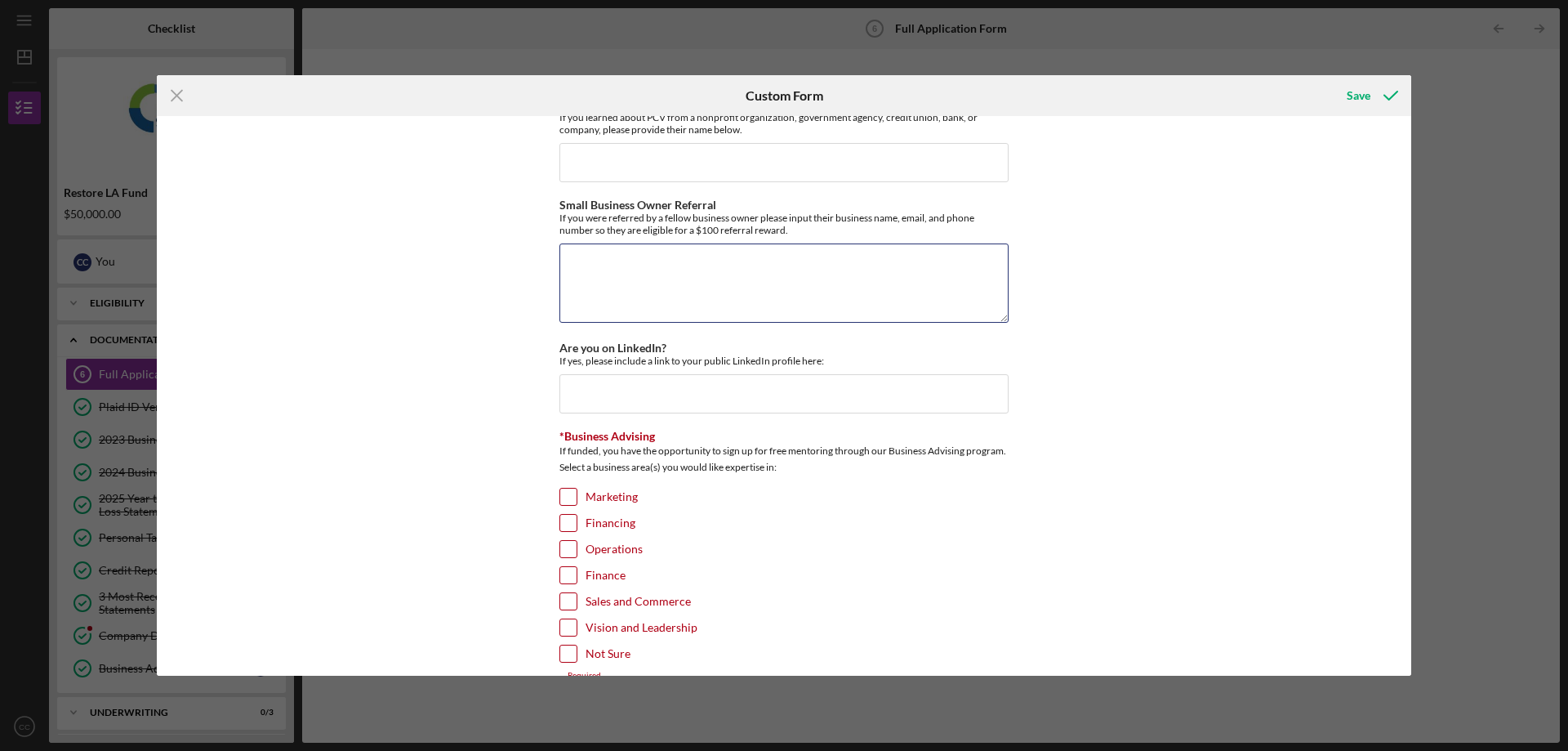
scroll to position [2287, 0]
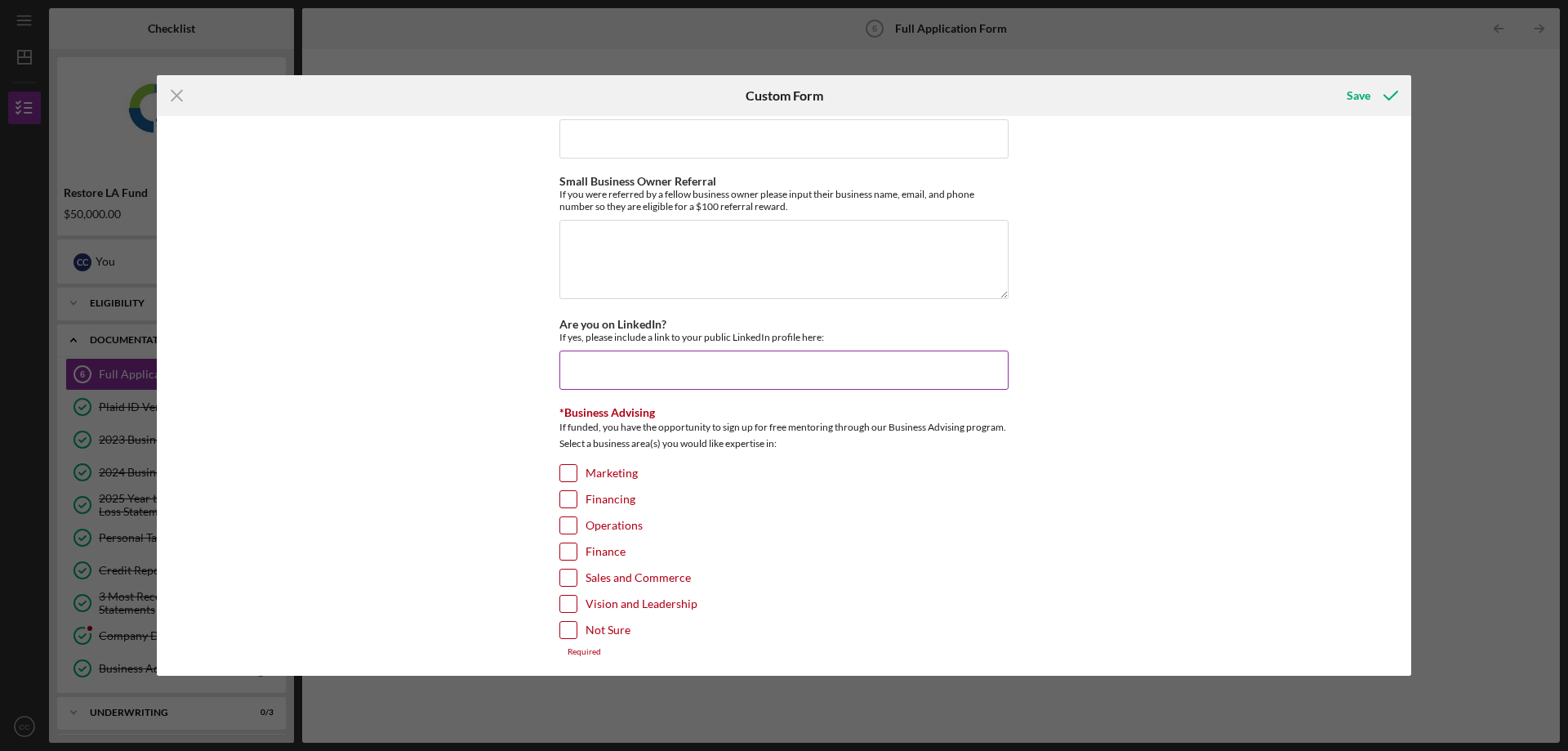
click at [903, 363] on input "Are you on LinkedIn?" at bounding box center [784, 370] width 449 height 39
click at [585, 370] on input "Yes as [PERSON_NAME]" at bounding box center [784, 370] width 449 height 39
click at [746, 367] on input "Yes, as [PERSON_NAME]" at bounding box center [784, 370] width 449 height 39
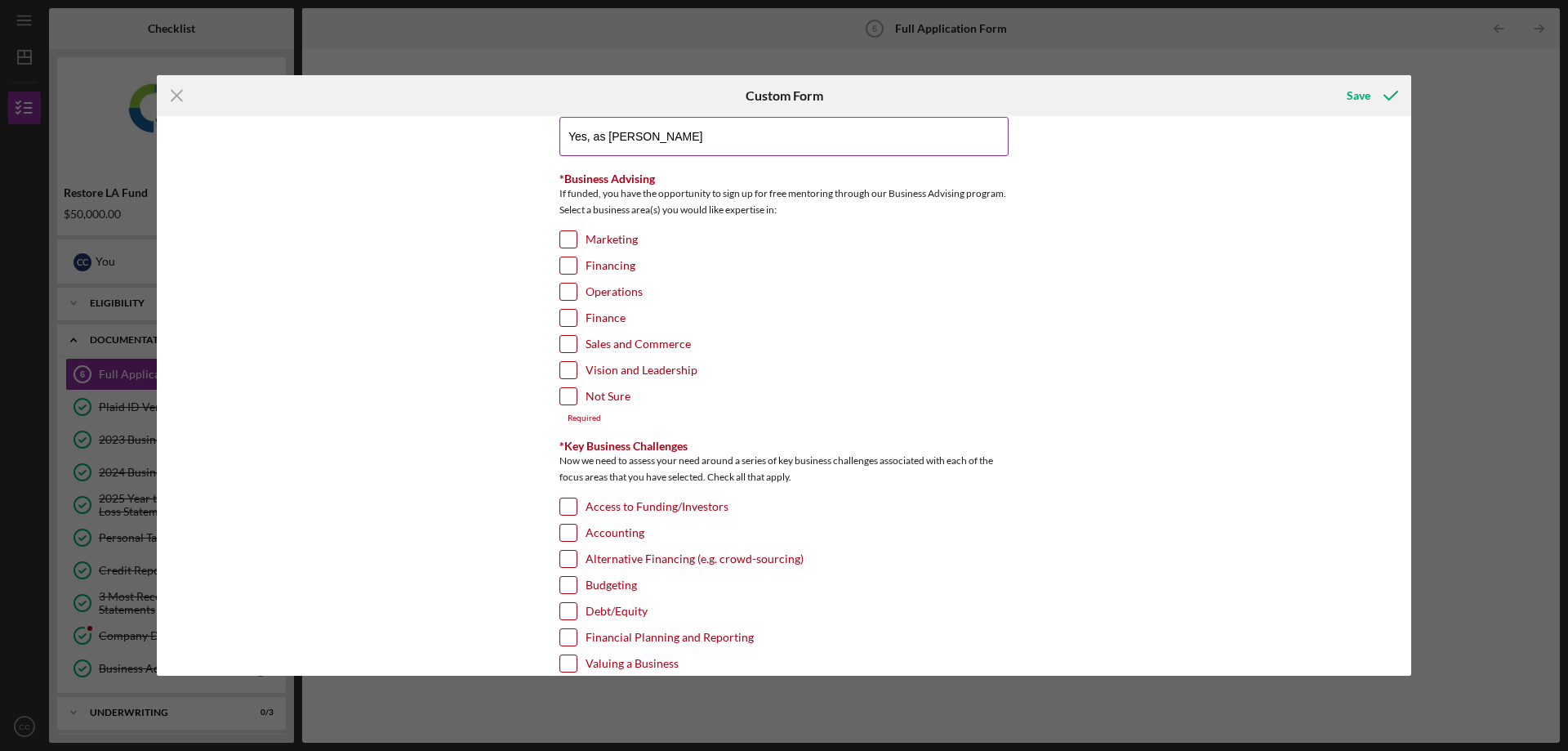
scroll to position [2533, 0]
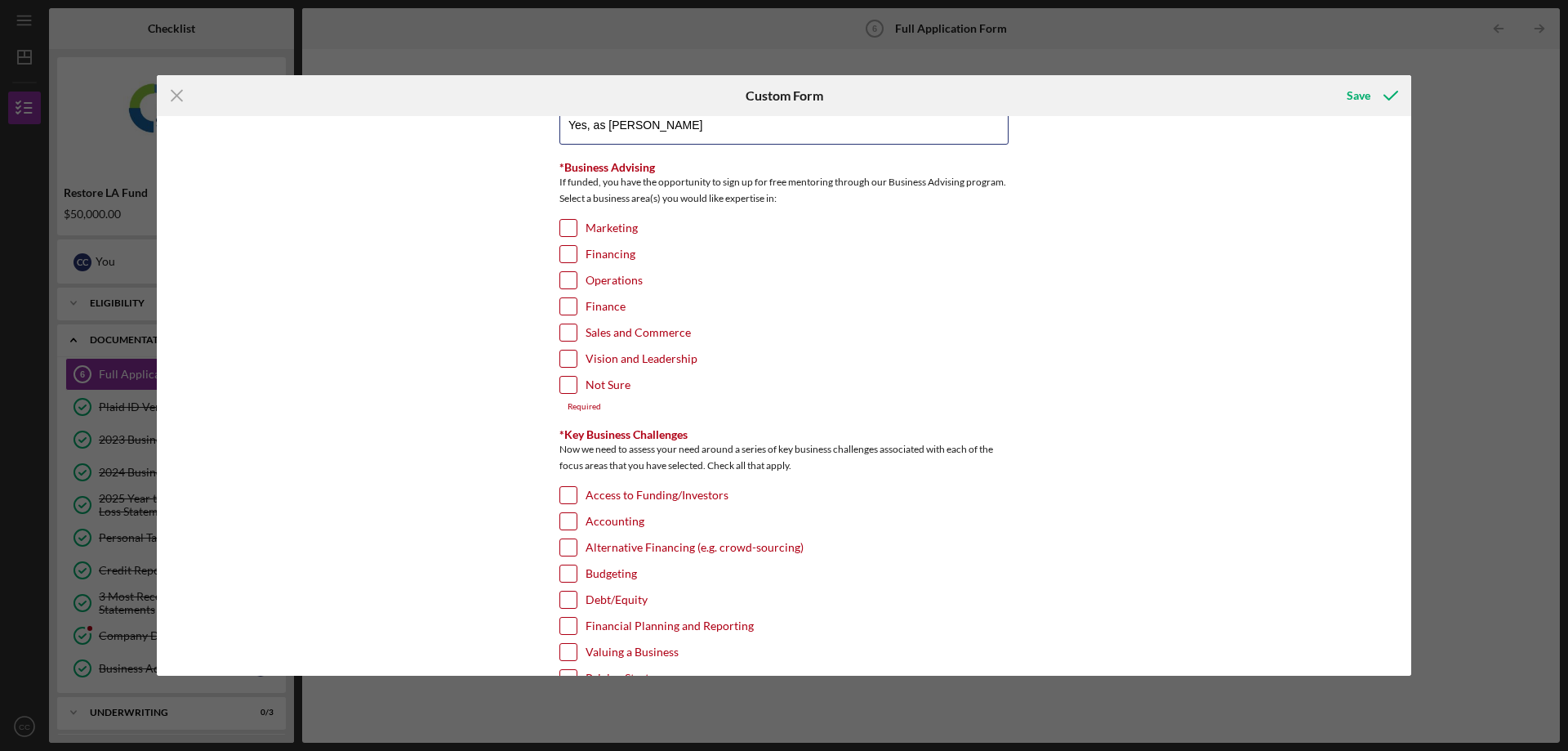
type input "Yes, as [PERSON_NAME]"
click at [567, 306] on input "Finance" at bounding box center [568, 306] width 17 height 17
checkbox input "true"
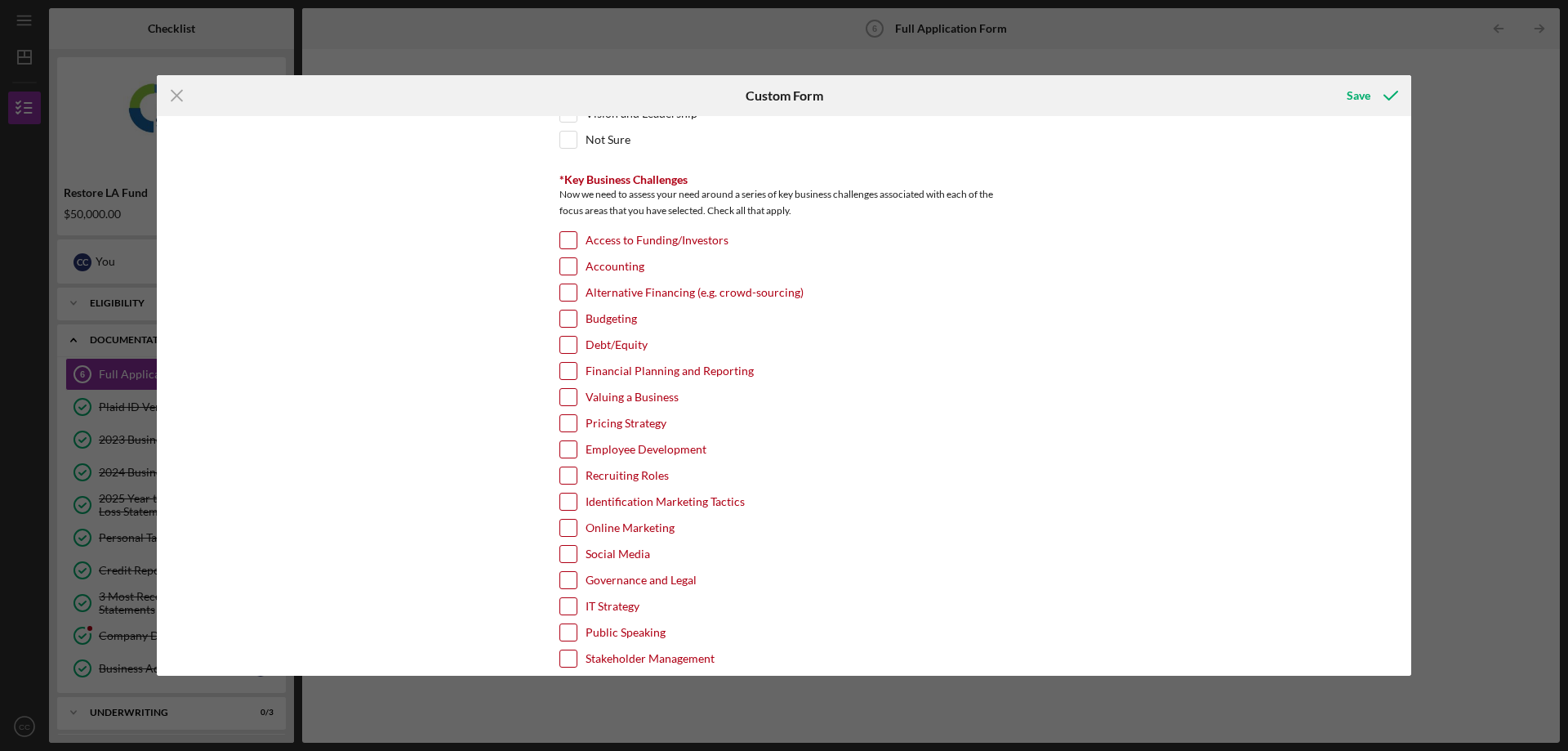
scroll to position [2860, 0]
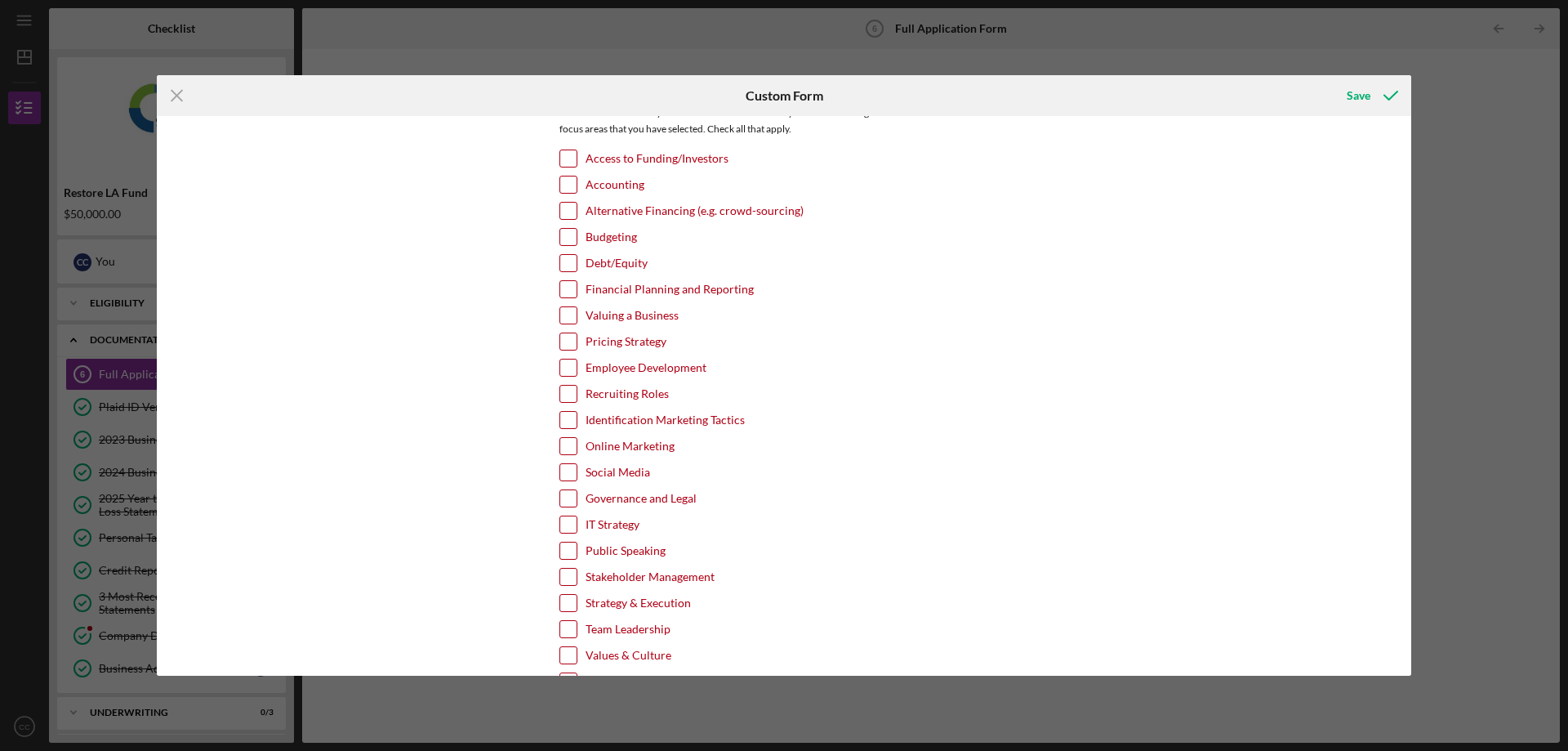
click at [567, 291] on input "Financial Planning and Reporting" at bounding box center [568, 289] width 17 height 17
checkbox input "true"
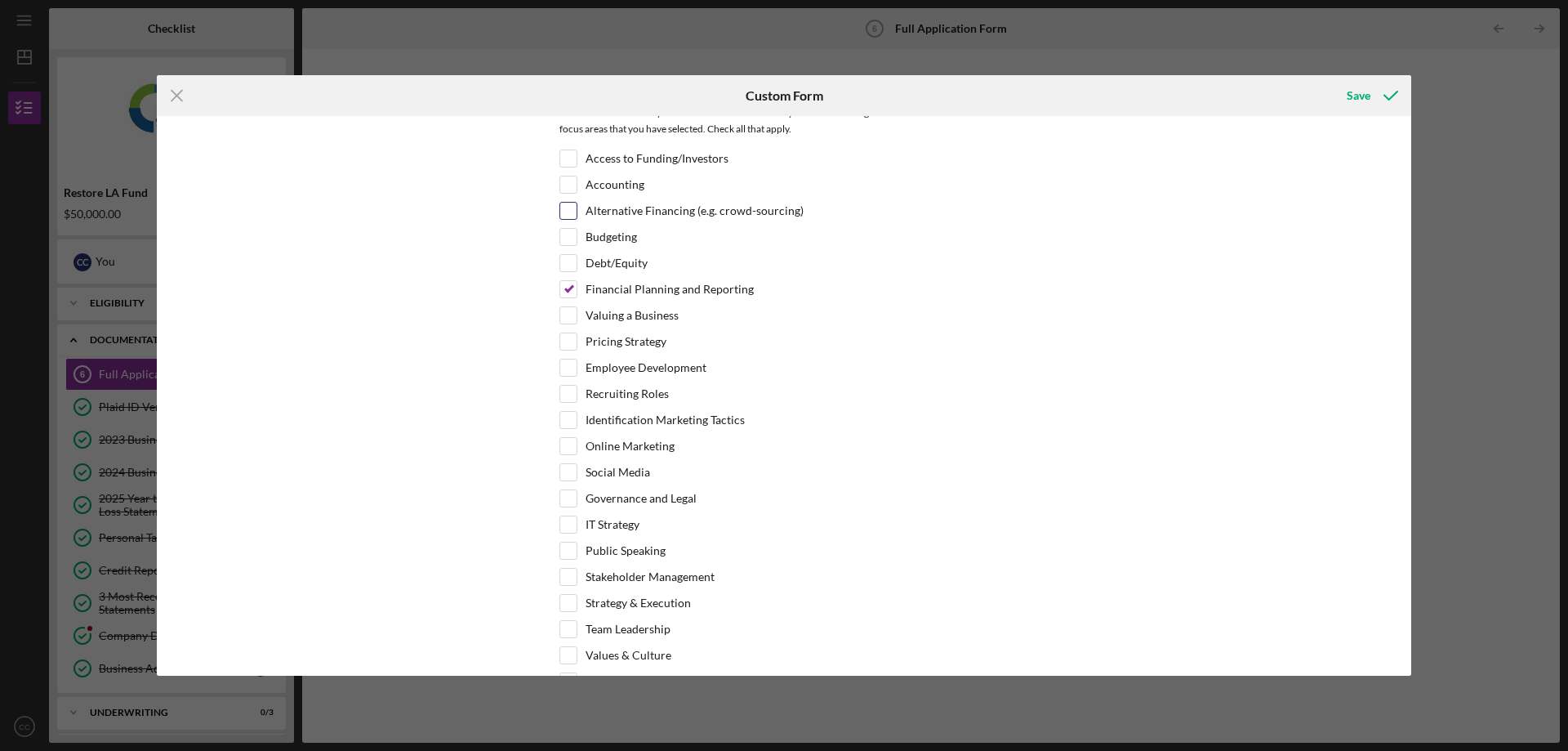
click at [561, 206] on input "Alternative Financing (e.g. crowd-sourcing)" at bounding box center [568, 210] width 17 height 17
checkbox input "true"
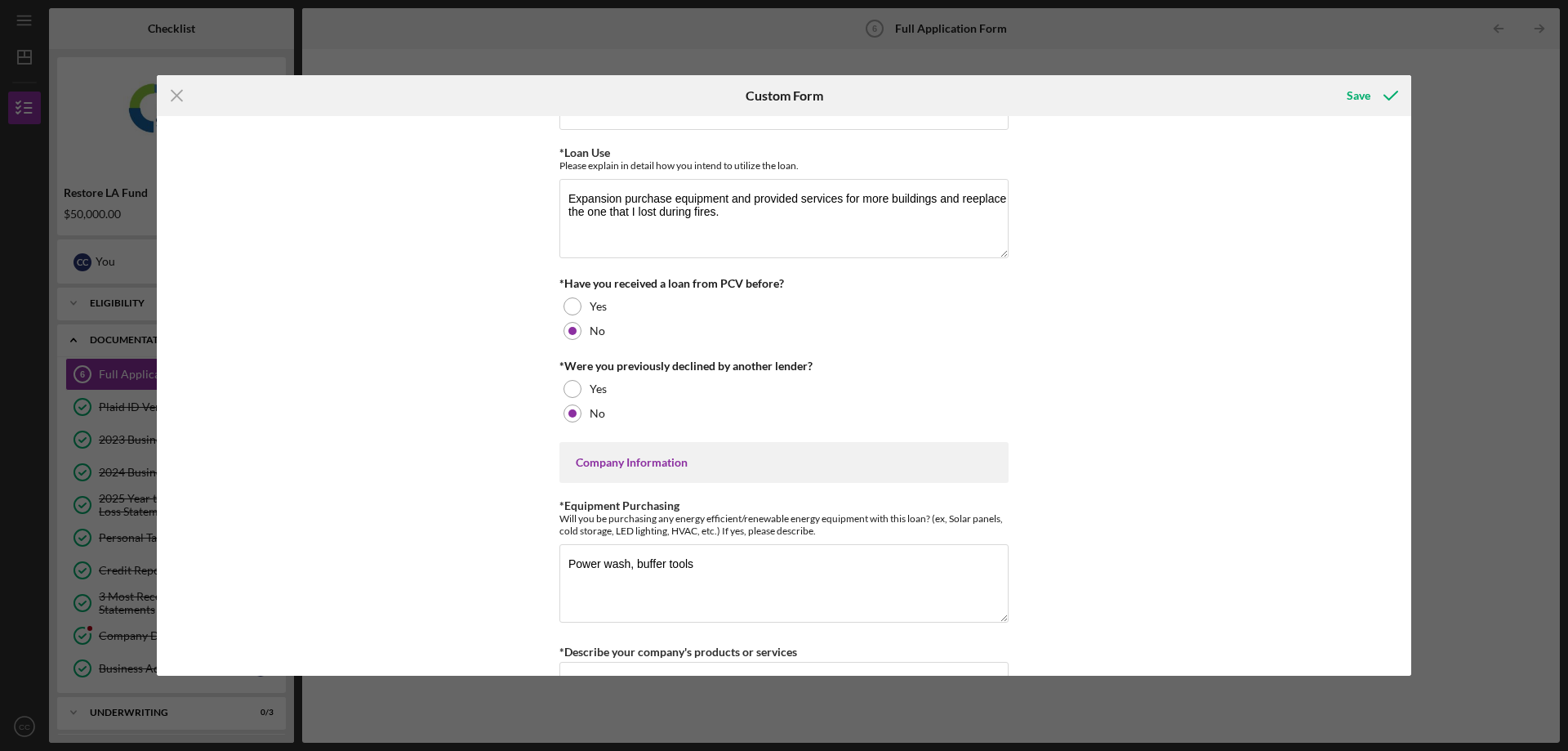
scroll to position [0, 0]
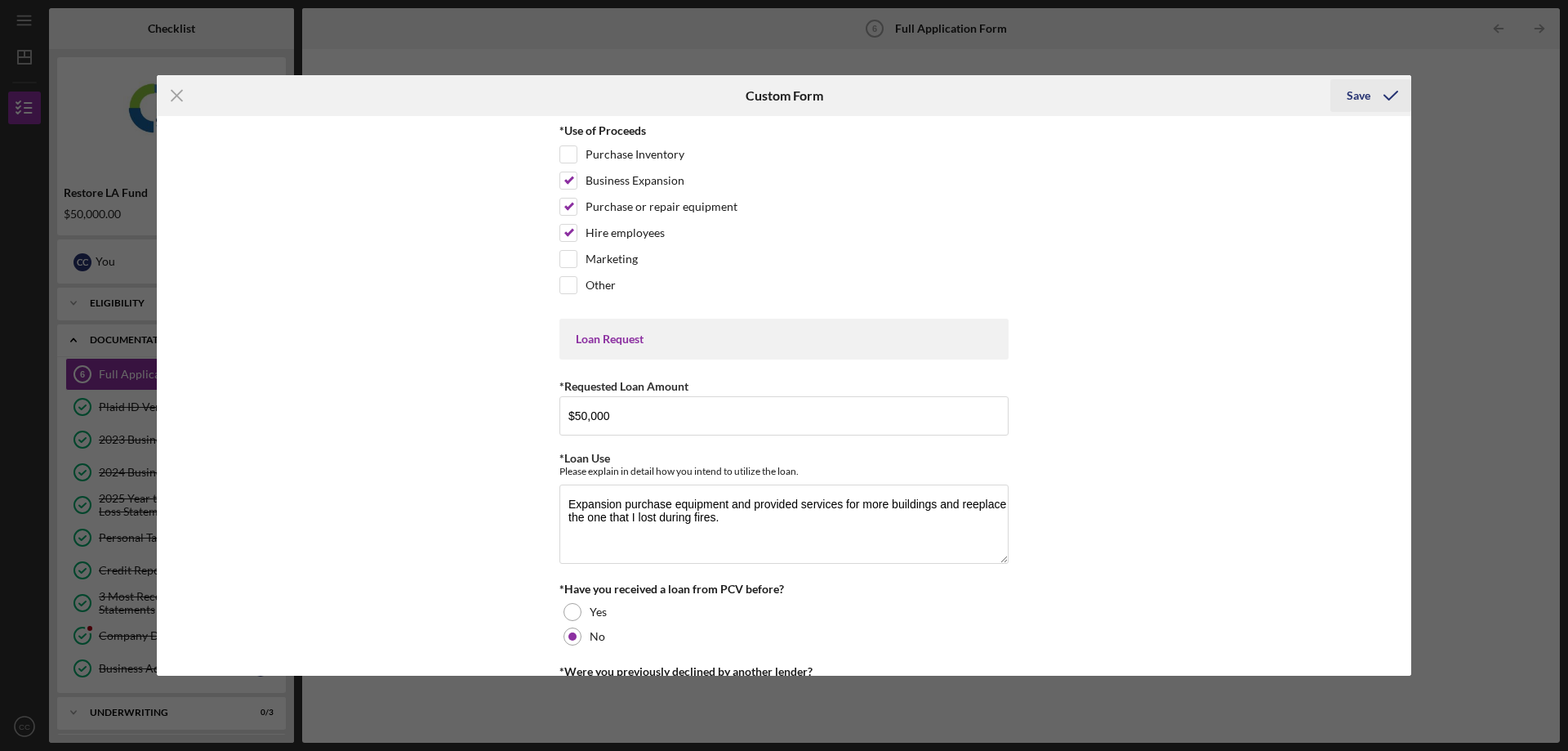
click at [1359, 89] on div "Save" at bounding box center [1358, 95] width 24 height 32
